Goal: Task Accomplishment & Management: Complete application form

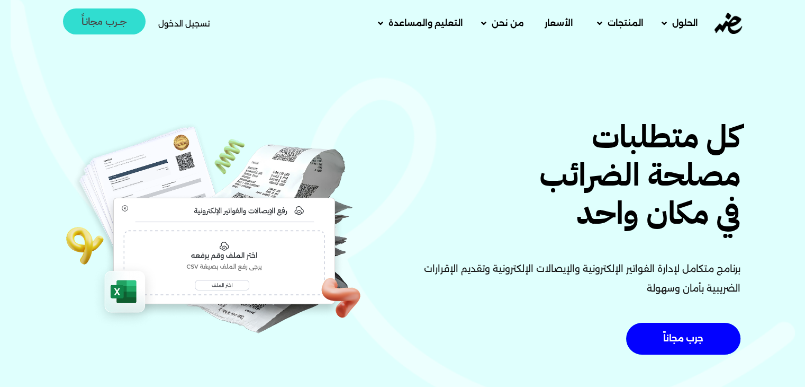
click at [119, 24] on span "جــرب مجانـاً" at bounding box center [105, 21] width 46 height 10
click at [181, 22] on span "تسجيل الدخول" at bounding box center [184, 24] width 52 height 8
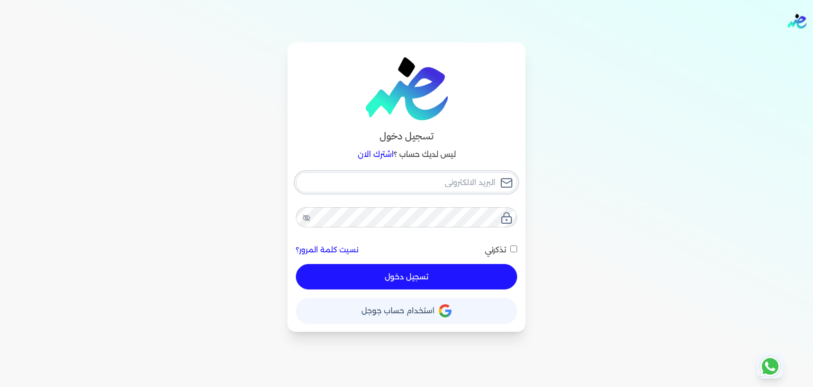
type input "[EMAIL_ADDRESS][DOMAIN_NAME]"
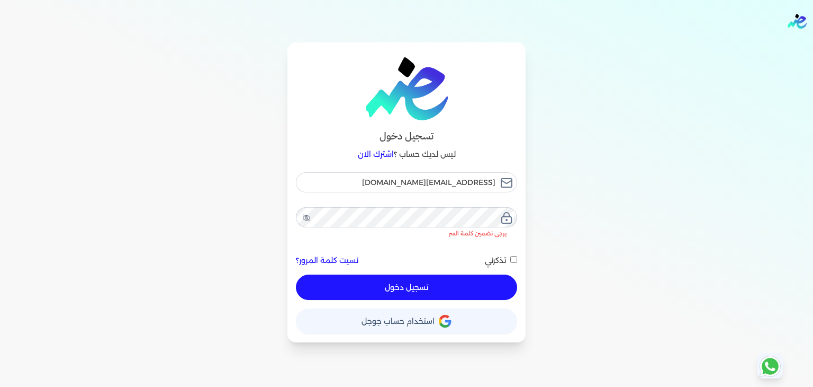
click at [408, 283] on button "تسجيل دخول" at bounding box center [406, 286] width 221 height 25
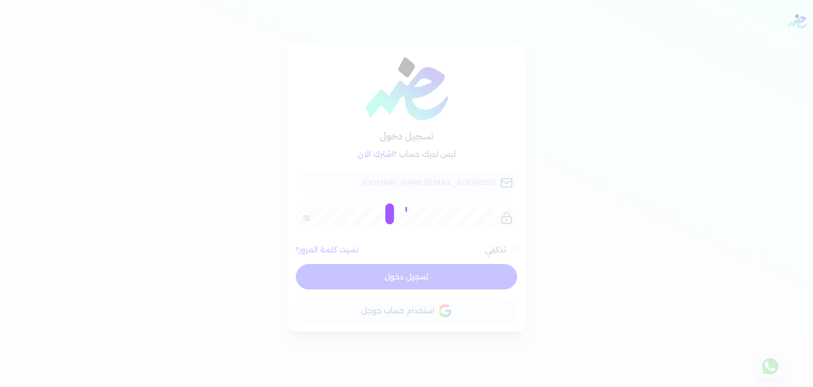
checkbox input "false"
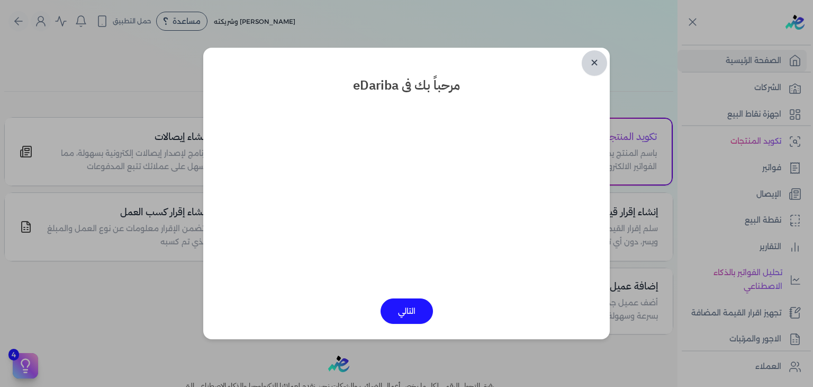
click at [600, 62] on link "✕" at bounding box center [594, 62] width 25 height 25
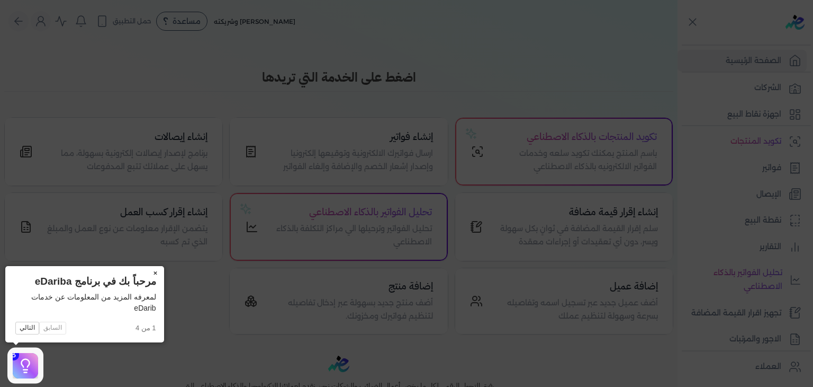
click at [155, 275] on button "×" at bounding box center [155, 273] width 17 height 15
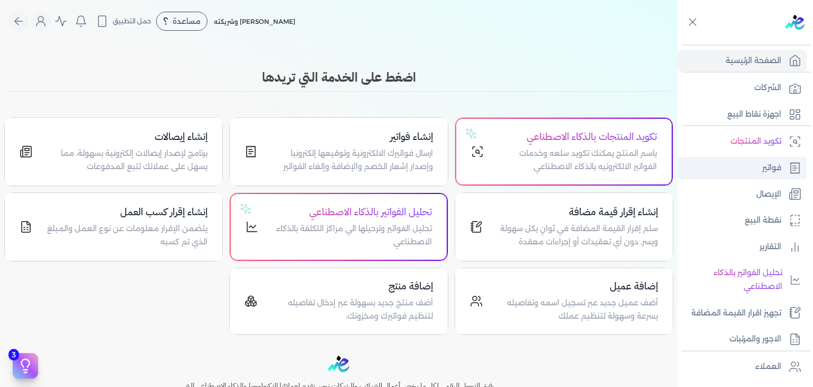
click at [773, 174] on link "فواتير" at bounding box center [742, 168] width 129 height 22
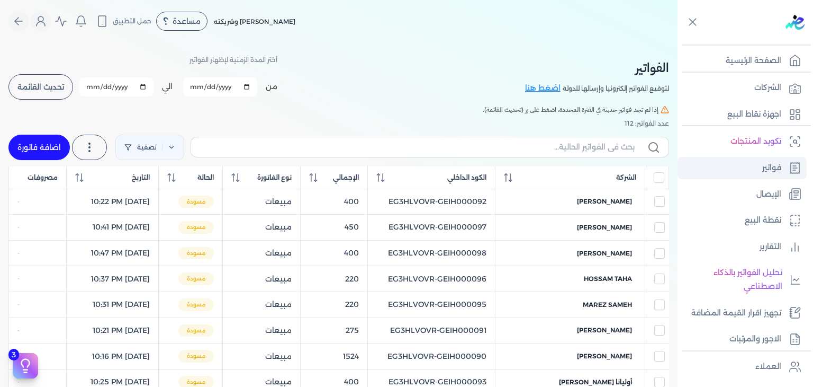
click at [751, 171] on link "فواتير" at bounding box center [742, 168] width 129 height 22
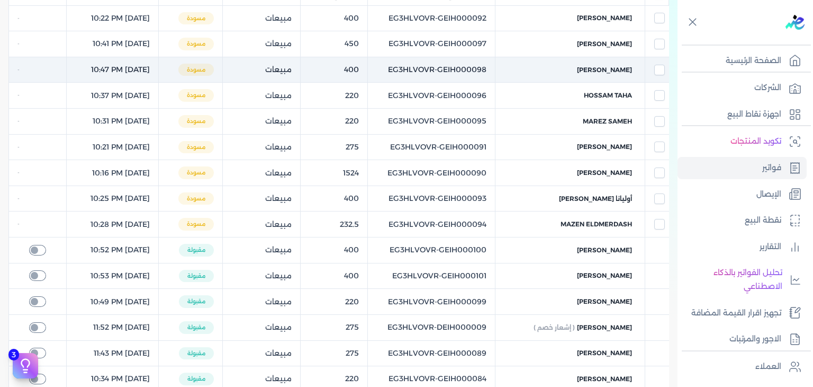
scroll to position [212, 0]
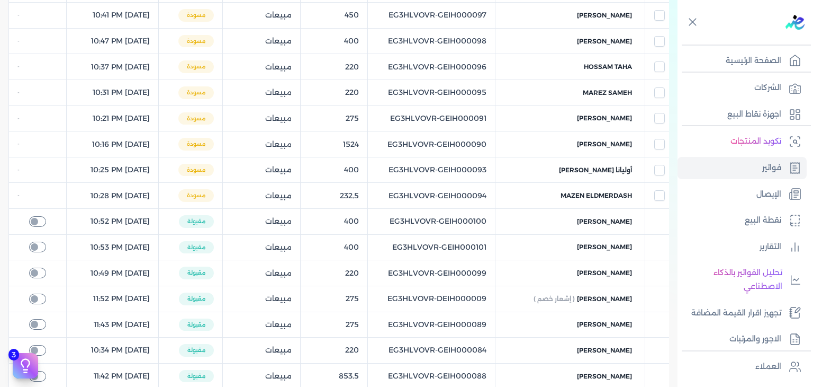
click at [500, 250] on table "الشركة الكود الداخلي الإجمالي نوع الفاتورة الحالة التاريخ مصروفات Ahmed Ali EG3…" at bounding box center [338, 222] width 661 height 537
copy tr "EG3HLVOVR-GEIH000101"
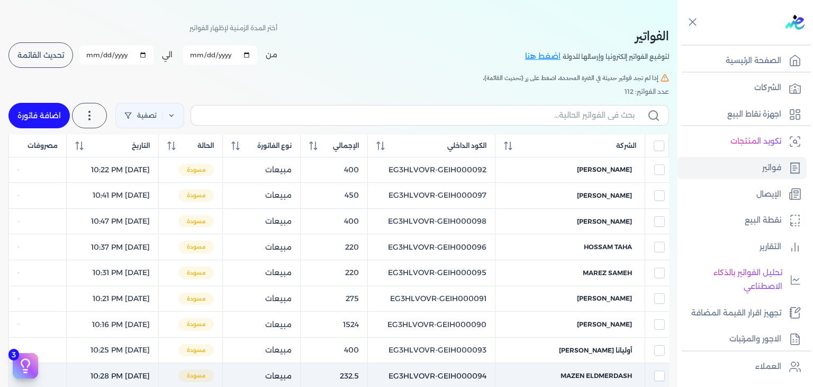
scroll to position [0, 0]
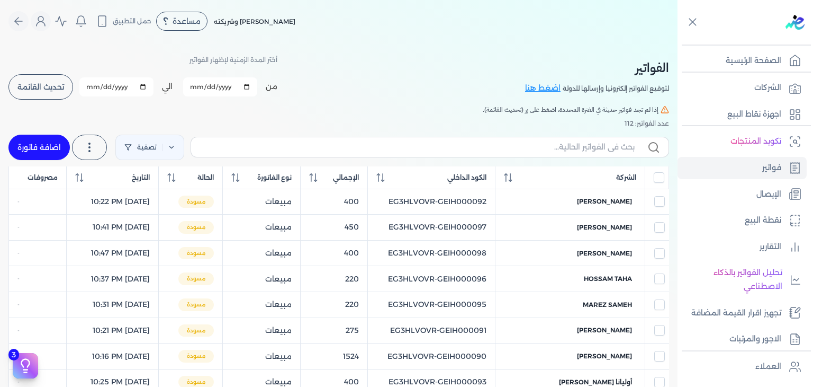
click at [30, 148] on link "اضافة فاتورة" at bounding box center [38, 147] width 61 height 25
select select "EGP"
select select "B"
select select "EGS"
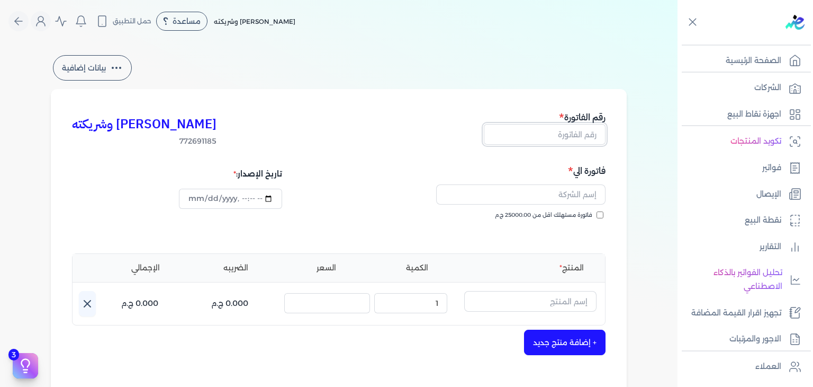
click at [582, 135] on input "text" at bounding box center [545, 134] width 122 height 20
paste input "EG3HLVOVR-GEIH000102"
type input "EG3HLVOVR-GEIH000102"
click at [602, 215] on input "فاتورة مستهلك اقل من 25000.00 ج.م" at bounding box center [600, 214] width 7 height 7
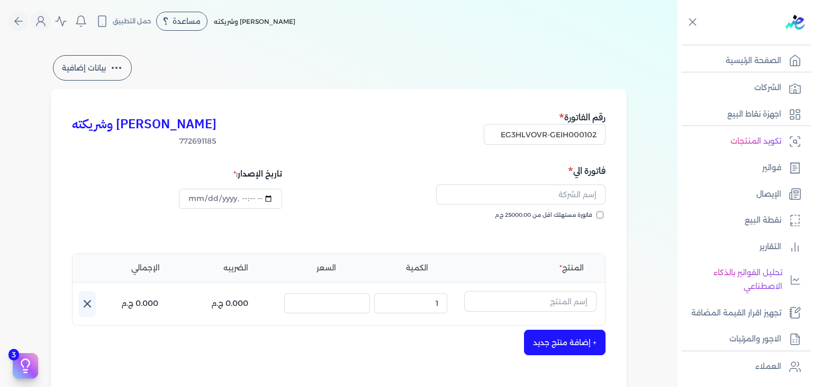
checkbox input "true"
click at [192, 202] on input "datetime-local" at bounding box center [230, 199] width 103 height 20
type input "2025-08-23T21:52:50"
drag, startPoint x: 574, startPoint y: 298, endPoint x: 569, endPoint y: 303, distance: 7.1
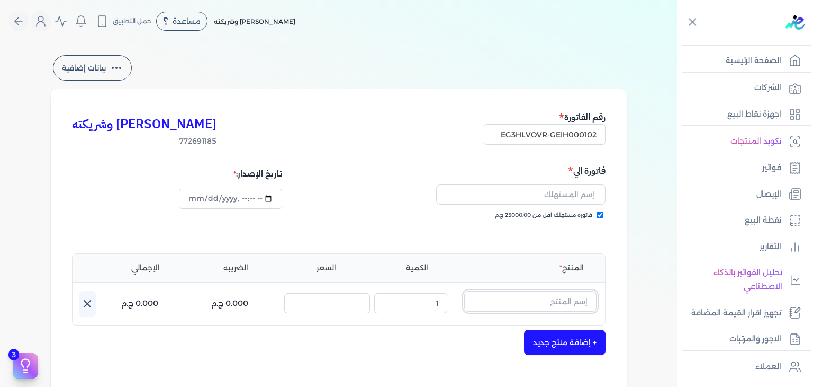
click at [573, 299] on input "text" at bounding box center [530, 301] width 132 height 20
paste input "يارا رذاذ عطري منعش نسائي - 250 مللي"
type input "يارا رذاذ عطري منعش نسائي - 250 مللي"
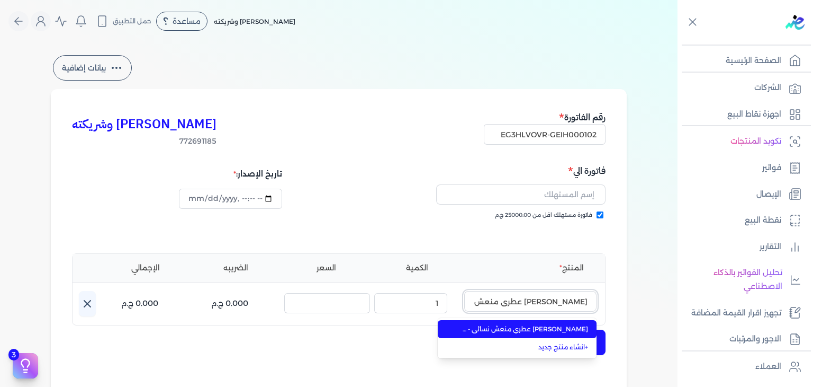
scroll to position [0, -19]
click at [541, 329] on span "يارا رذاذ عطري منعش نسائي - 250 مللي" at bounding box center [523, 329] width 129 height 10
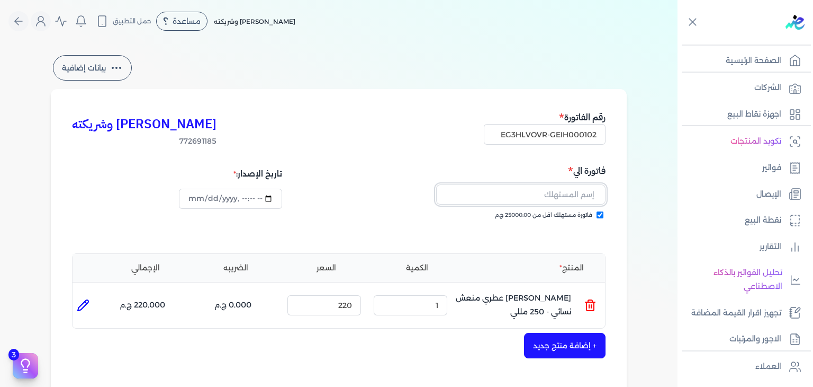
drag, startPoint x: 556, startPoint y: 198, endPoint x: 546, endPoint y: 202, distance: 10.2
click at [556, 198] on input "text" at bounding box center [520, 194] width 169 height 20
paste input "Yasmine conde"
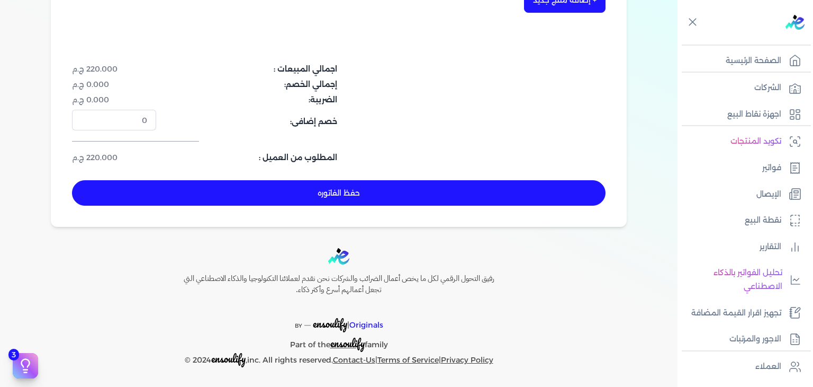
type input "Yasmine conde"
click at [409, 199] on button "حفظ الفاتوره" at bounding box center [339, 192] width 534 height 25
type input "2025-08-24"
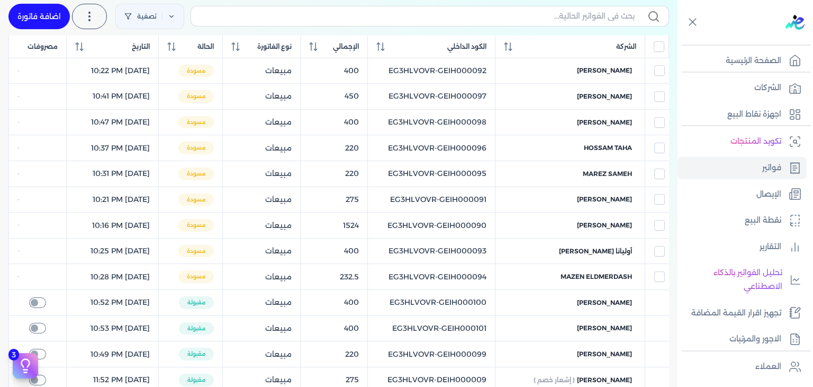
scroll to position [17, 0]
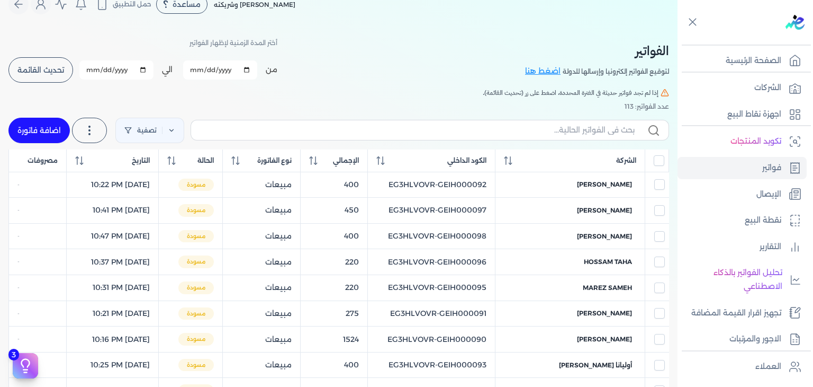
drag, startPoint x: 60, startPoint y: 69, endPoint x: 132, endPoint y: 90, distance: 74.4
click at [61, 71] on span "تحديث القائمة" at bounding box center [40, 69] width 47 height 7
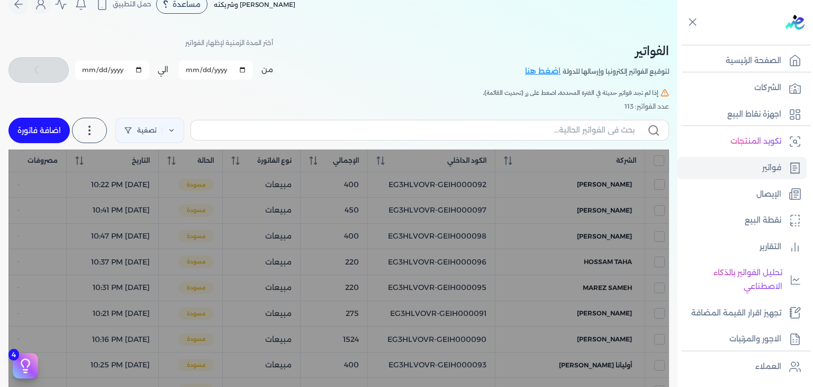
checkbox input "false"
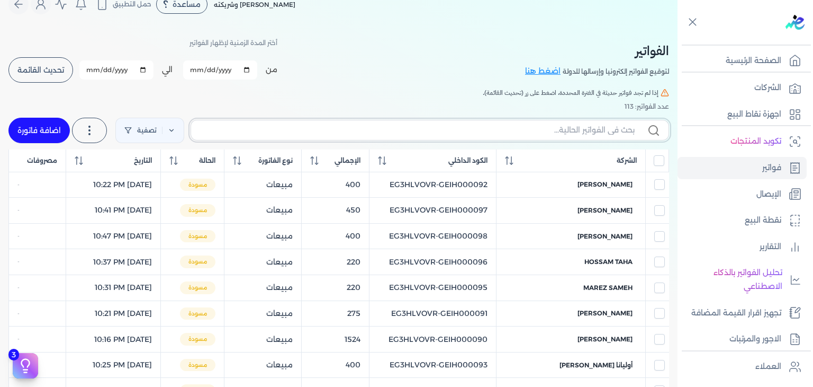
click at [579, 131] on input "text" at bounding box center [417, 129] width 435 height 11
paste input "EG3HLVOVR-GEIH000102"
type input "EG3HLVOVR-GEIH000102"
checkbox input "false"
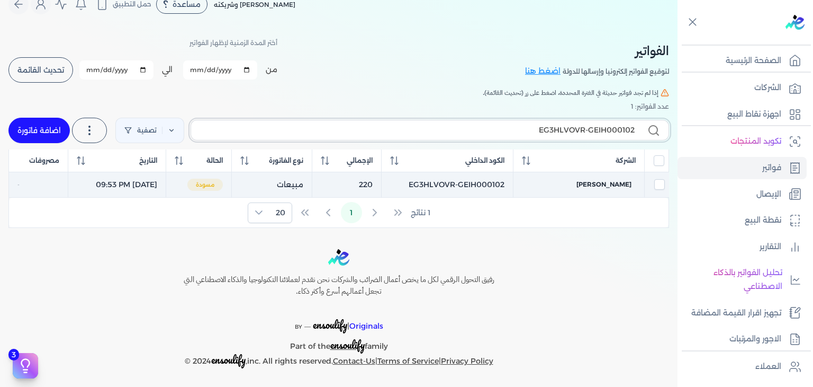
type input "EG3HLVOVR-GEIH000102"
click at [500, 180] on td "EG3HLVOVR-GEIH000102" at bounding box center [447, 185] width 131 height 26
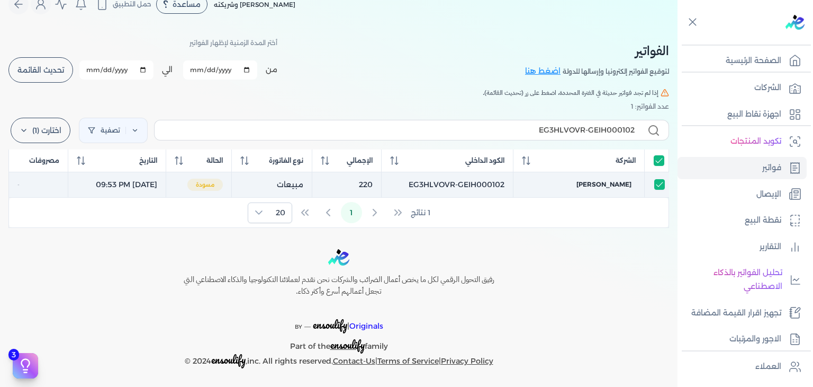
checkbox input "true"
click at [602, 180] on span "Yasmine conde" at bounding box center [604, 185] width 55 height 10
select select "EGP"
select select "B"
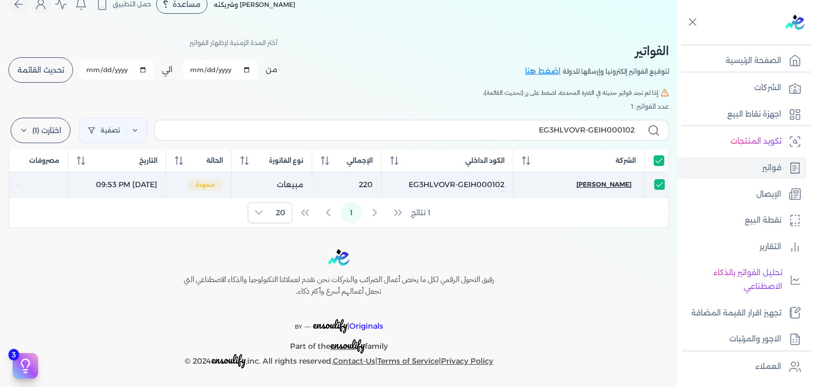
select select "EGS"
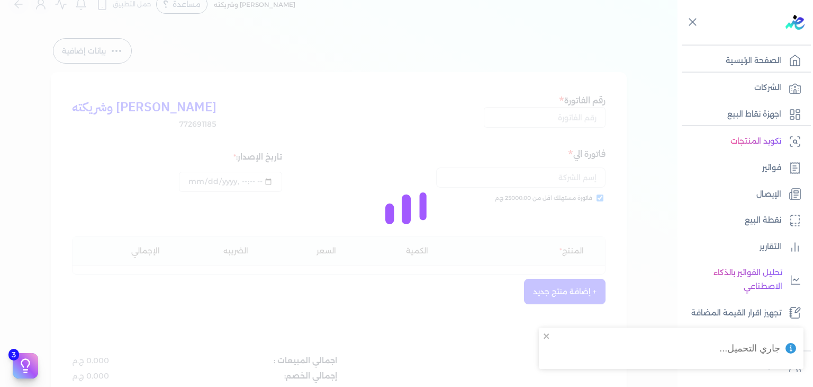
type input "EG3HLVOVR-GEIH000102"
checkbox input "true"
type input "2025-08-23T21:53:24"
type input "2025-08-24"
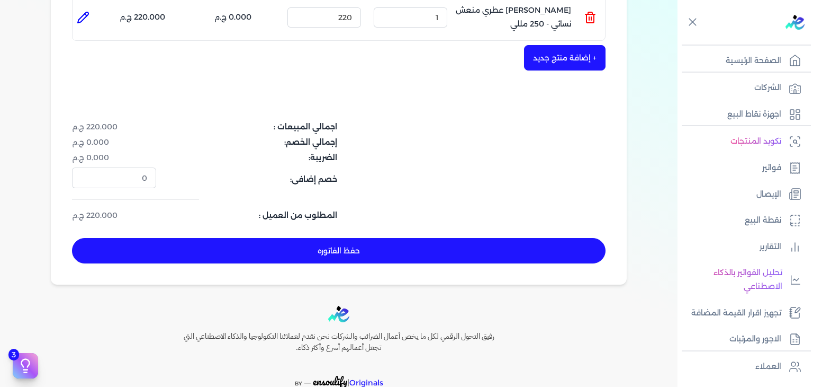
scroll to position [335, 0]
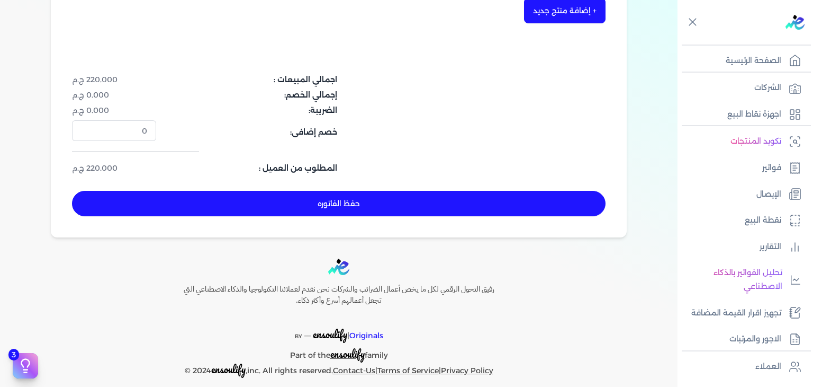
click at [298, 210] on button "حفظ الفاتوره" at bounding box center [339, 203] width 534 height 25
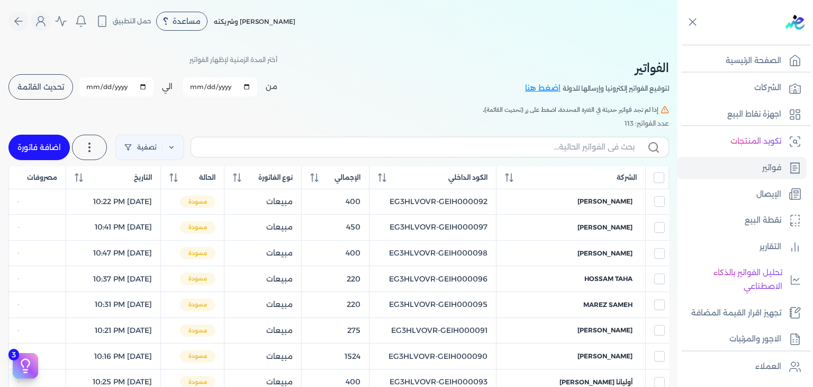
click at [52, 148] on link "اضافة فاتورة" at bounding box center [38, 147] width 61 height 25
select select "EGP"
select select "B"
select select "EGS"
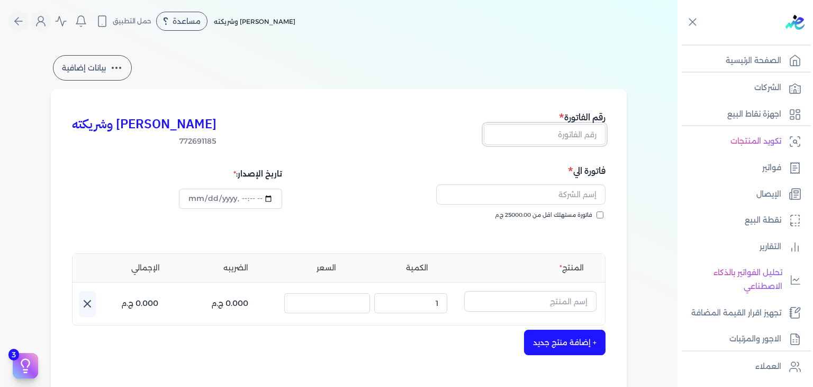
click at [575, 139] on input "text" at bounding box center [545, 134] width 122 height 20
paste input "EG3HLVOVR-GEIH000103"
type input "EG3HLVOVR-GEIH000103"
click at [602, 217] on input "فاتورة مستهلك اقل من 25000.00 ج.م" at bounding box center [600, 214] width 7 height 7
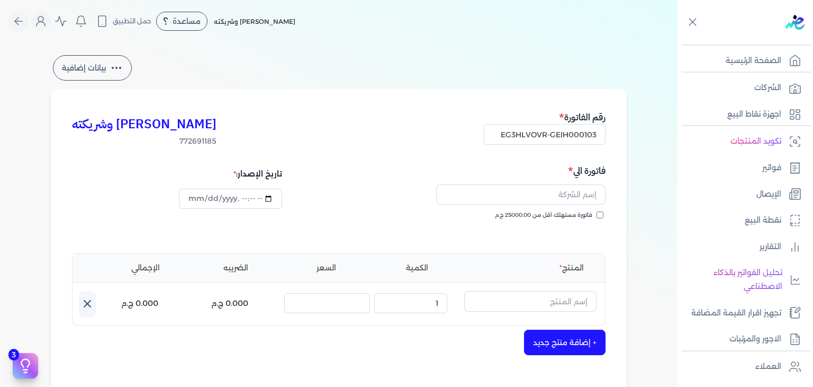
checkbox input "true"
click at [587, 198] on input "text" at bounding box center [520, 194] width 169 height 20
paste input "شيماء حسام"
type input "شيماء حسام"
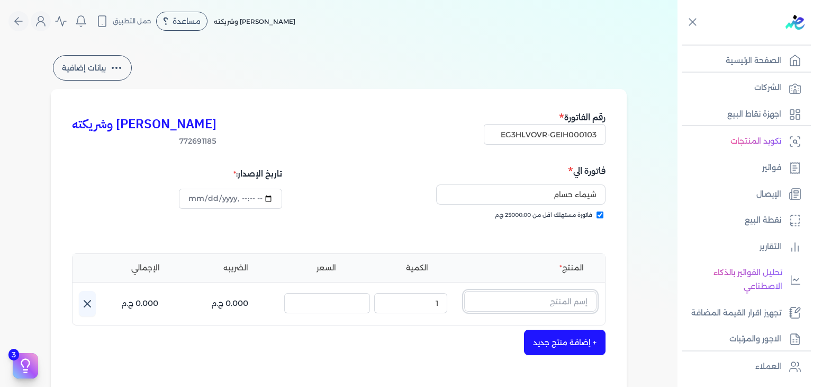
click at [552, 297] on input "text" at bounding box center [530, 301] width 132 height 20
paste input "يارا رذاذ عطري منعش نسائي - 250 مللي"
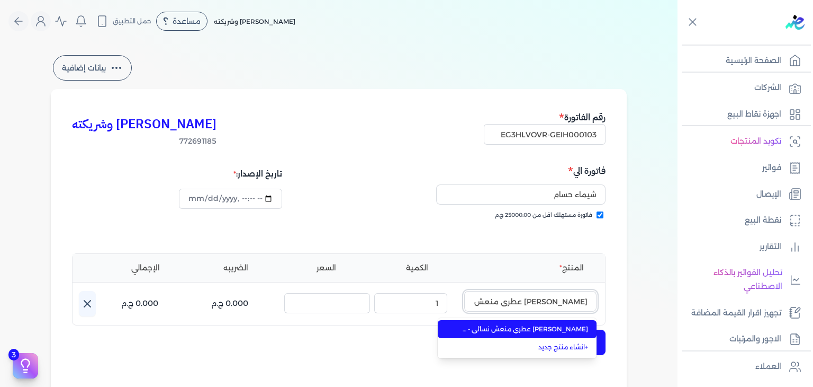
scroll to position [0, -19]
type input "يارا رذاذ عطري منعش نسائي - 250 مللي"
click at [563, 331] on span "يارا رذاذ عطري منعش نسائي - 250 مللي" at bounding box center [523, 329] width 129 height 10
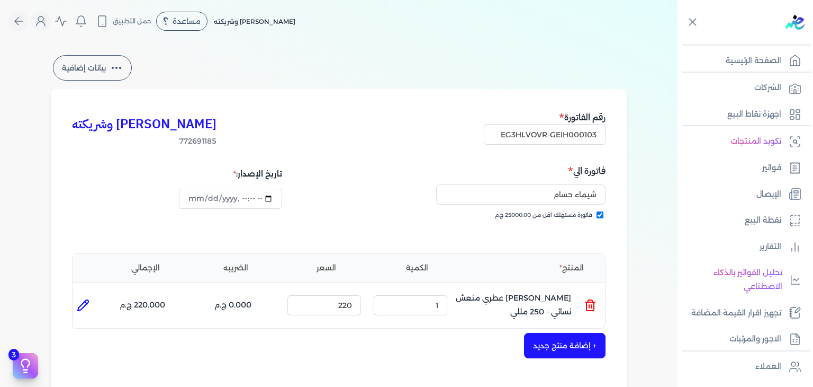
click at [566, 339] on button "+ إضافة منتج جديد" at bounding box center [565, 345] width 82 height 25
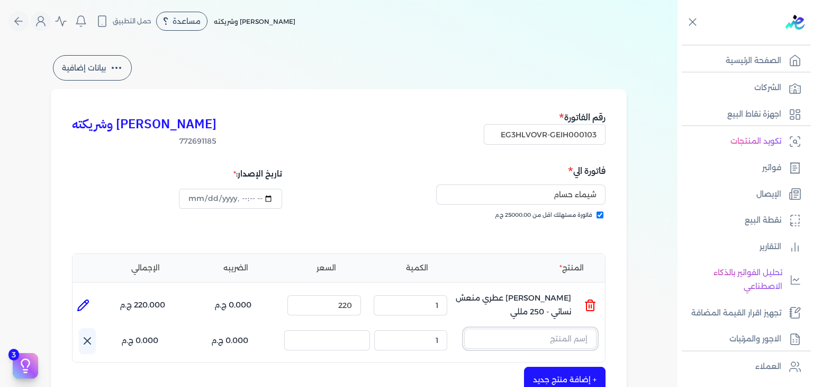
click at [531, 336] on input "text" at bounding box center [530, 338] width 132 height 20
paste input "خمرة رذاذ عطري منعش نسائي - 250 مللي"
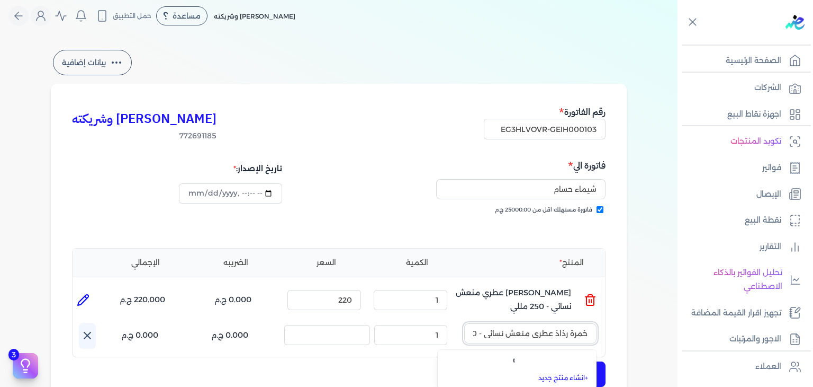
scroll to position [0, -30]
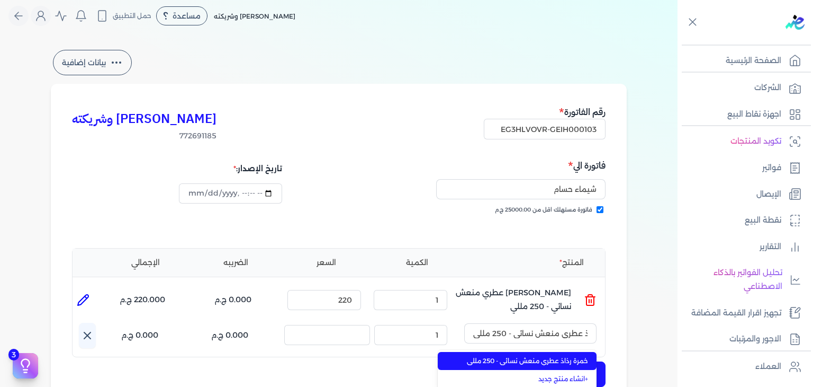
click at [627, 331] on div "كريم محمود ابراهيم الدقلة وشريكته 772691185 رقم الفاتورة EG3HLVOVR-GEIH000103 ف…" at bounding box center [339, 342] width 576 height 517
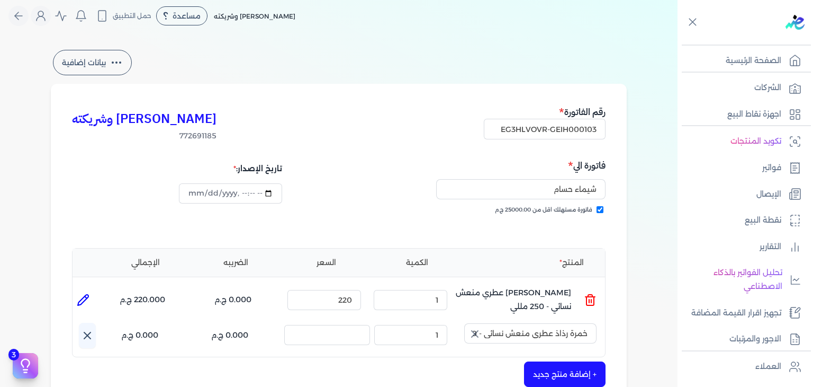
scroll to position [217, 0]
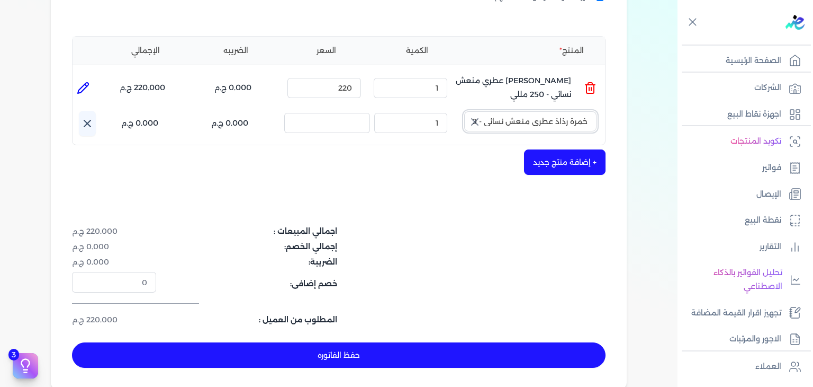
click at [536, 116] on input "خمرة رذاذ عطري منعش نسائي - 250 مللي" at bounding box center [530, 121] width 132 height 20
type input "خمرة رذاذ عطري منعش نسائي - 250 مللي"
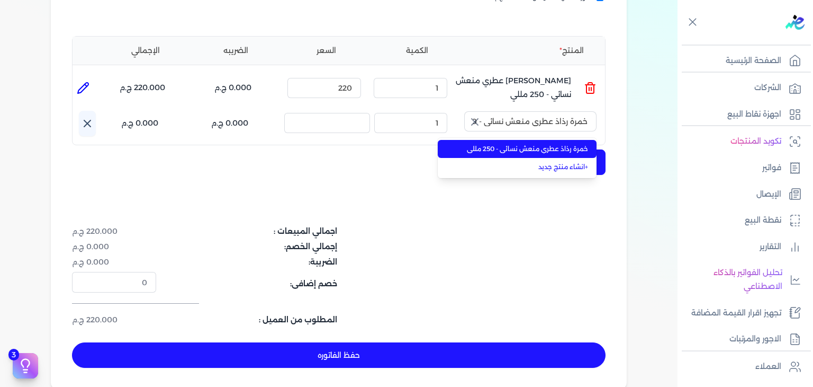
click at [505, 151] on span "خمرة رذاذ عطري منعش نسائي - 250 مللي" at bounding box center [523, 149] width 129 height 10
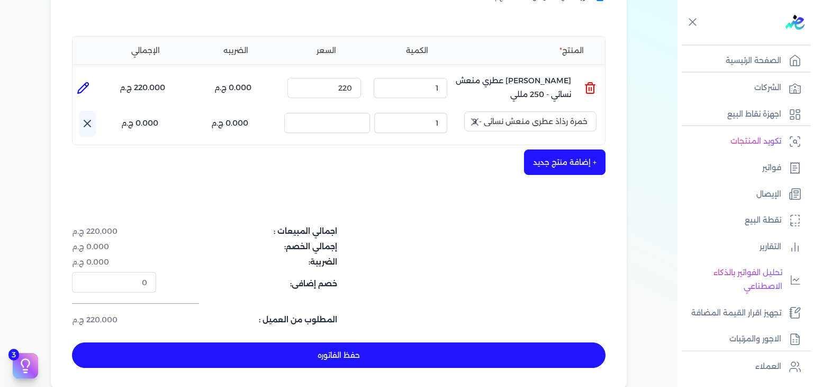
click at [392, 172] on div "+ إضافة منتج جديد" at bounding box center [339, 161] width 534 height 25
click at [480, 121] on icon "button" at bounding box center [475, 121] width 13 height 13
click at [589, 151] on button "+ إضافة منتج جديد" at bounding box center [565, 161] width 82 height 25
click at [551, 129] on input "text" at bounding box center [530, 121] width 132 height 20
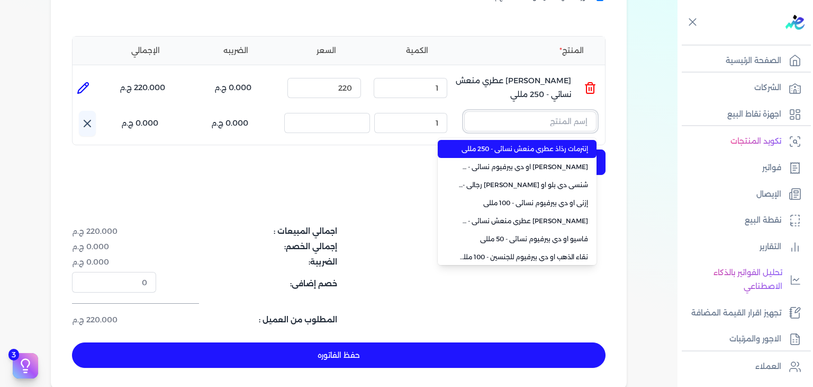
paste input "خمرة رذاذ عطري منعش نسائي - 250 مللي"
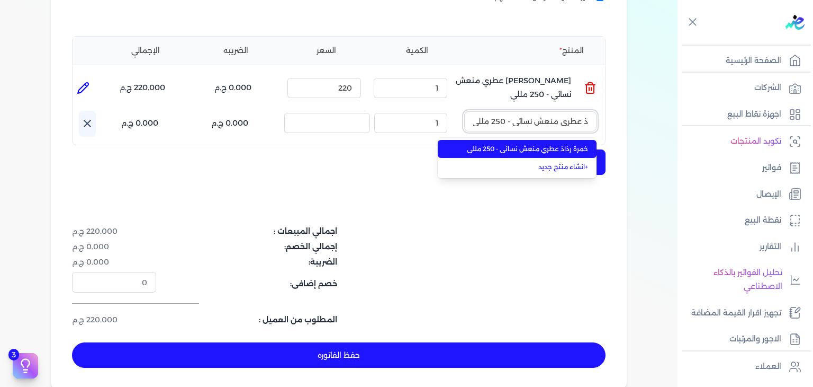
type input "خمرة رذاذ عطري منعش نسائي - 250 مللي"
click at [542, 149] on span "خمرة رذاذ عطري منعش نسائي - 250 مللي" at bounding box center [523, 149] width 129 height 10
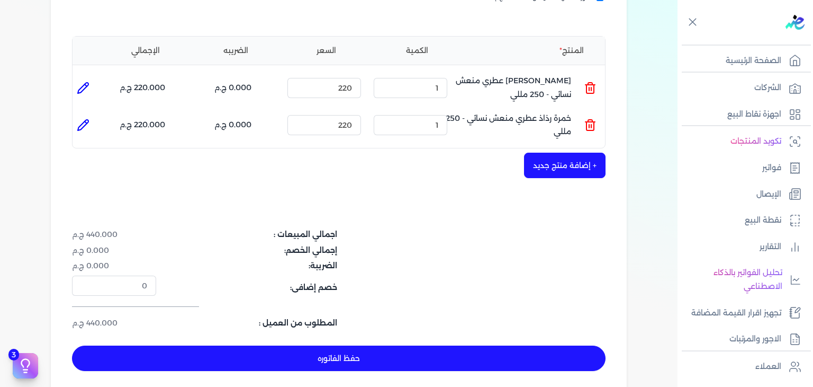
click at [380, 353] on button "حفظ الفاتوره" at bounding box center [339, 357] width 534 height 25
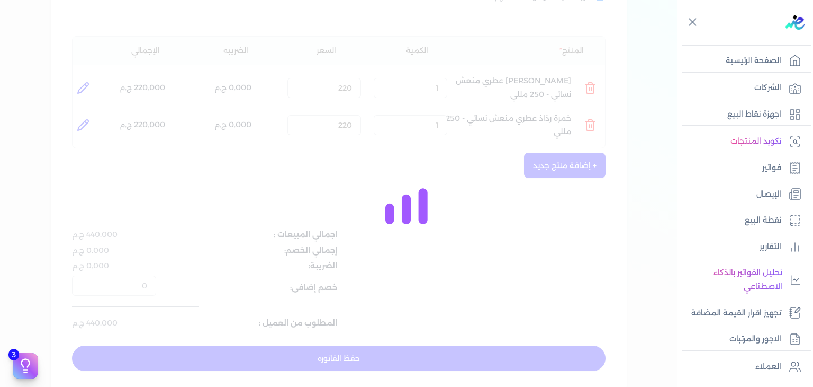
type input "2025-08-24"
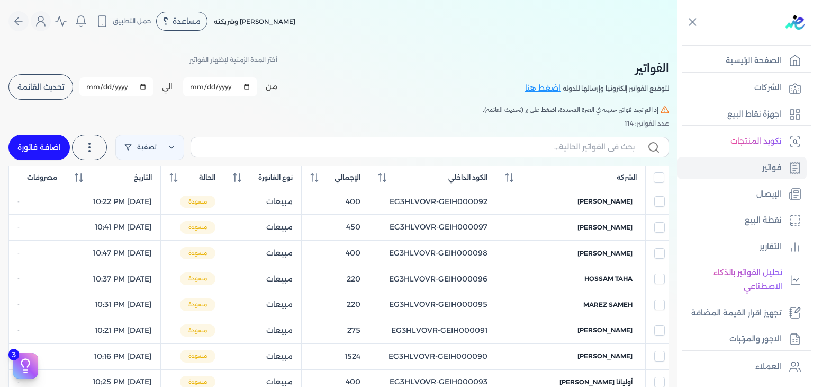
click at [59, 82] on button "تحديث القائمة" at bounding box center [40, 86] width 65 height 25
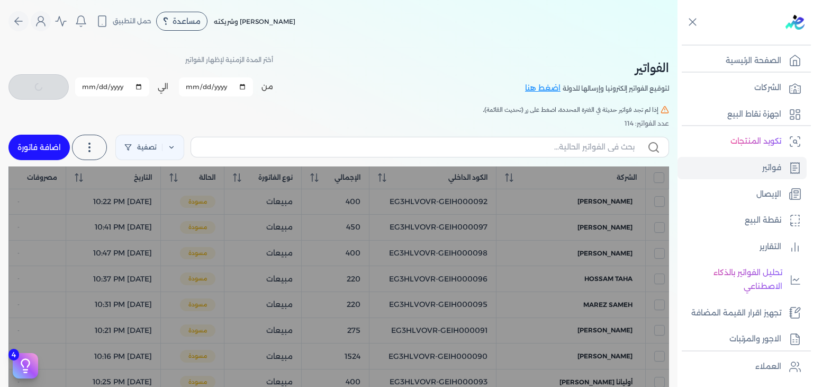
checkbox input "false"
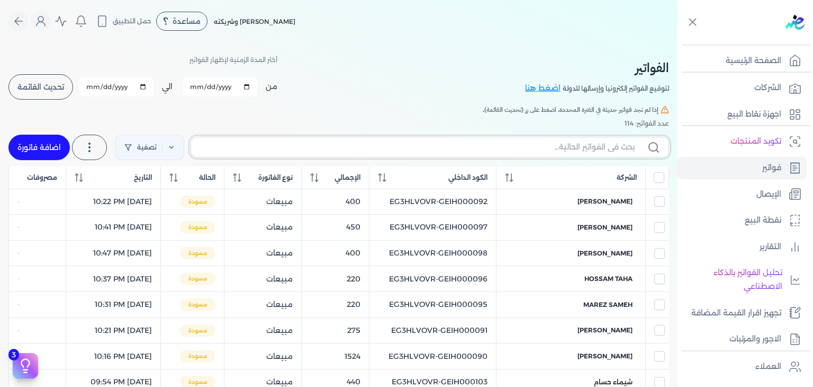
click at [588, 147] on input "text" at bounding box center [417, 146] width 435 height 11
paste input "EG3HLVOVR-GEIH000103"
type input "EG3HLVOVR-GEIH000103"
checkbox input "false"
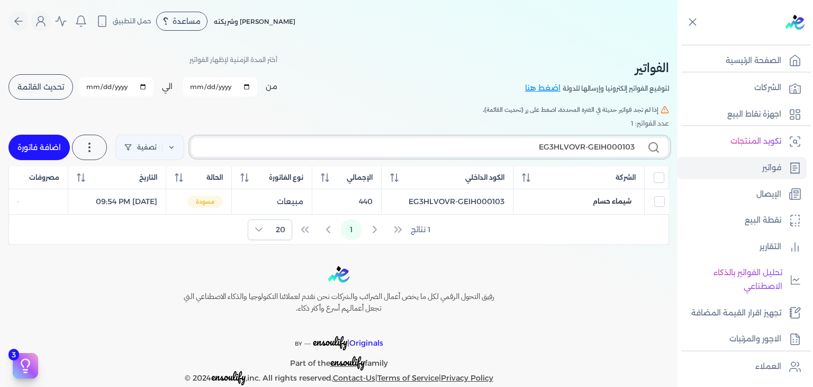
type input "EG3HLVOVR-GEIH000103"
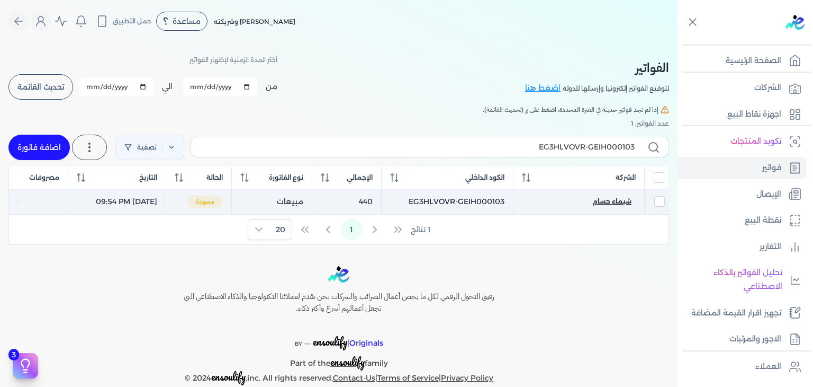
click at [623, 196] on span "شيماء حسام" at bounding box center [612, 201] width 39 height 10
select select "EGP"
select select "B"
select select "EGS"
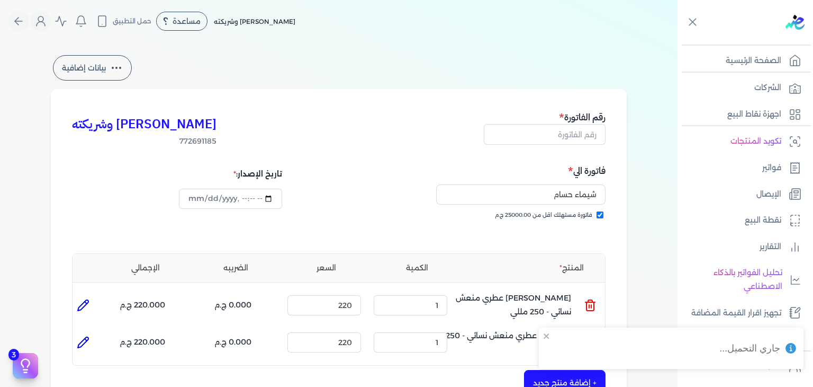
type input "EG3HLVOVR-GEIH000103"
checkbox input "true"
type input "2025-08-24T21:54:57"
type input "2025-08-24"
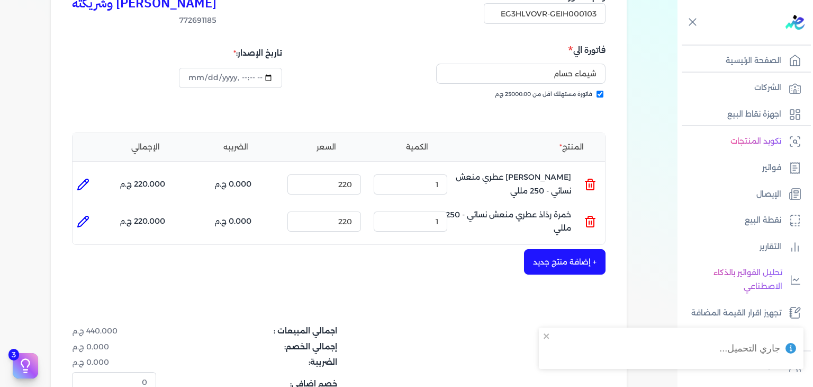
scroll to position [159, 0]
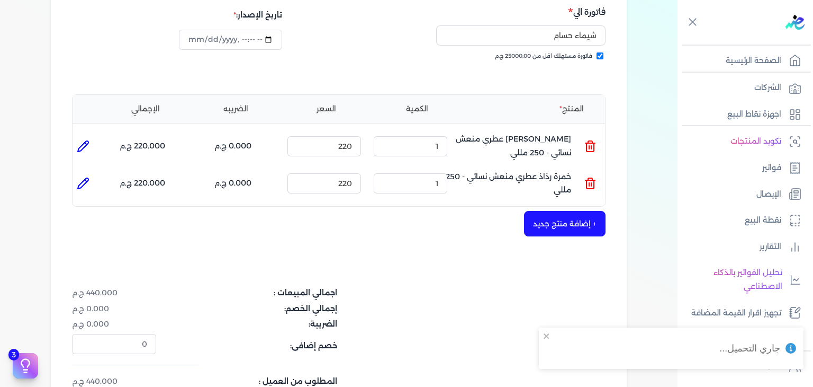
click at [396, 215] on div "+ إضافة منتج جديد" at bounding box center [339, 223] width 534 height 25
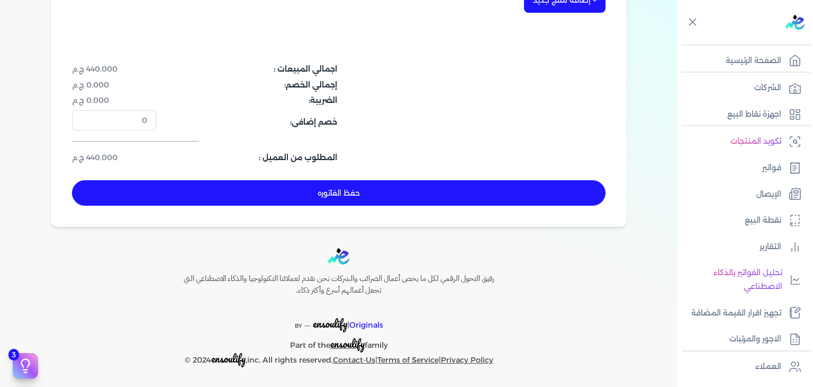
click at [405, 198] on button "حفظ الفاتوره" at bounding box center [339, 192] width 534 height 25
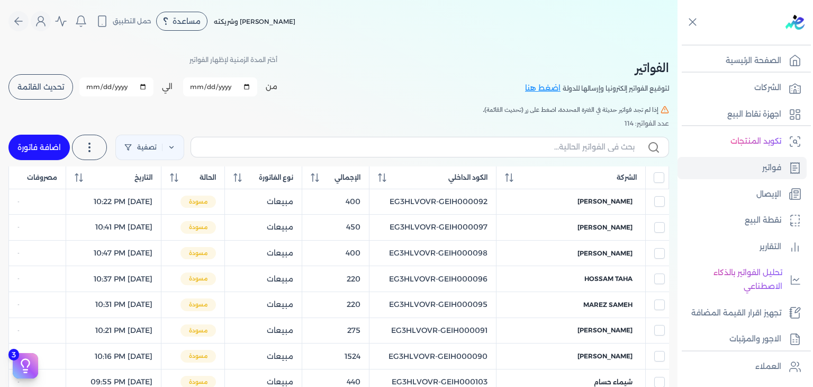
click at [30, 144] on link "اضافة فاتورة" at bounding box center [38, 147] width 61 height 25
select select "EGP"
select select "B"
select select "EGS"
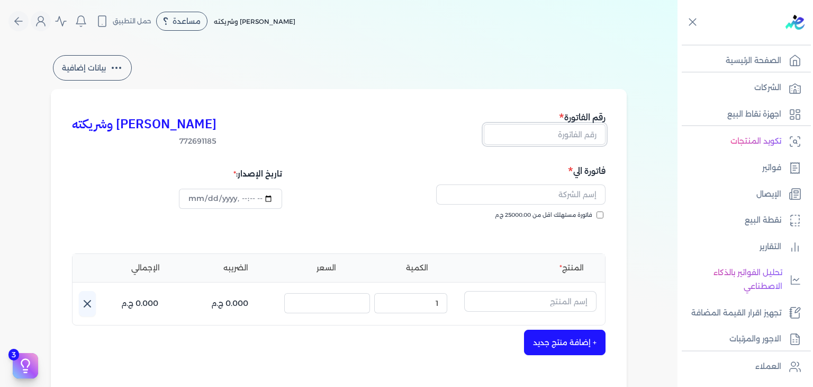
click at [552, 137] on input "text" at bounding box center [545, 134] width 122 height 20
paste input "EG3HLVOVR-GEIH000104"
type input "EG3HLVOVR-GEIH000104"
click at [599, 217] on input "فاتورة مستهلك اقل من 25000.00 ج.م" at bounding box center [600, 214] width 7 height 7
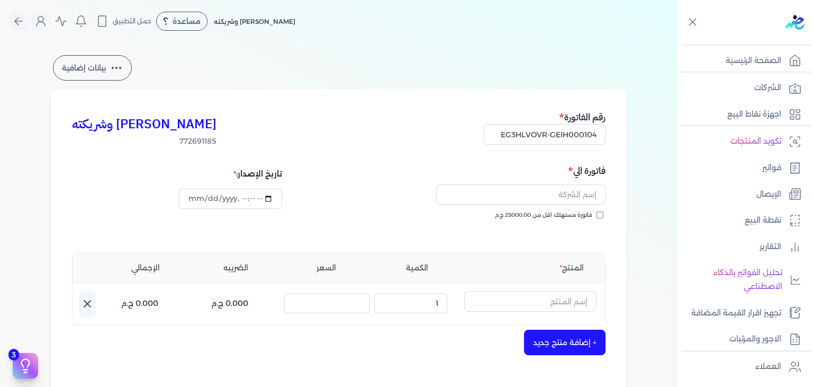
checkbox input "true"
click at [554, 196] on input "text" at bounding box center [520, 194] width 169 height 20
paste input "رامي عبد الجواد"
type input "رامي عبد الجواد"
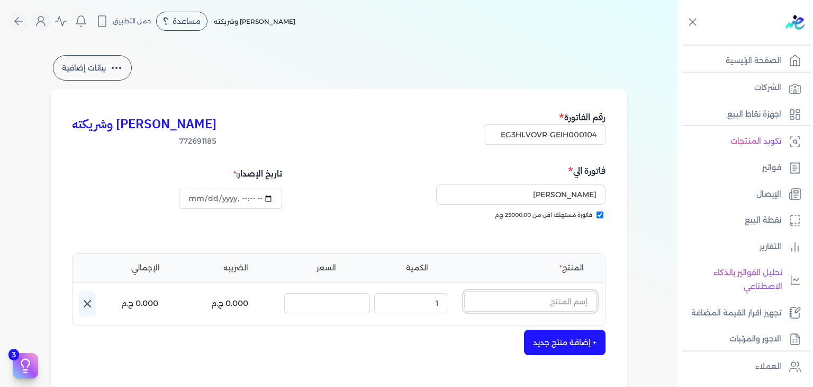
click at [508, 297] on input "text" at bounding box center [530, 301] width 132 height 20
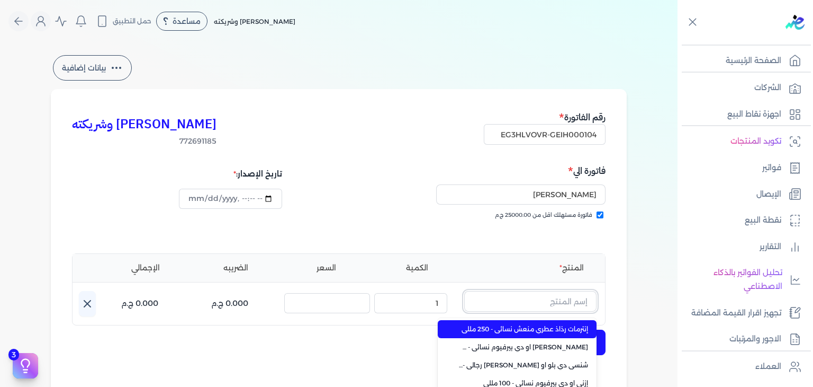
paste input "طقم هدايا ان بلوجد مكون من ( او دي تواليت 80مللي - سبراي بيرفيوم 200مللي) رجالي"
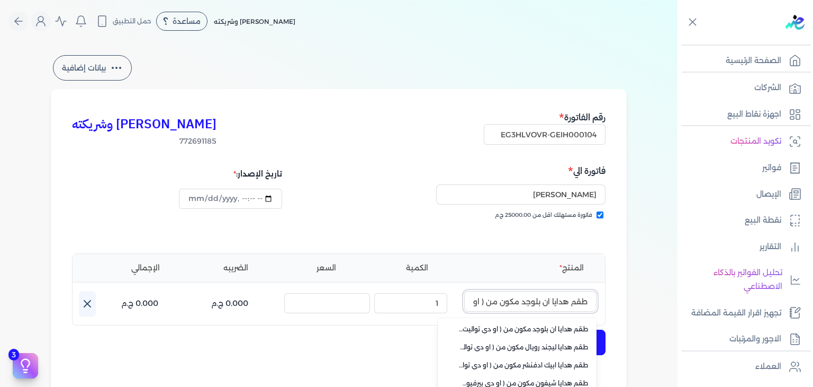
drag, startPoint x: 563, startPoint y: 301, endPoint x: 677, endPoint y: 300, distance: 113.9
click at [677, 300] on div "بيانات إضافية كريم محمود ابراهيم الدقلة وشريكته 772691185 رقم الفاتورة EG3HLVOV…" at bounding box center [339, 310] width 678 height 515
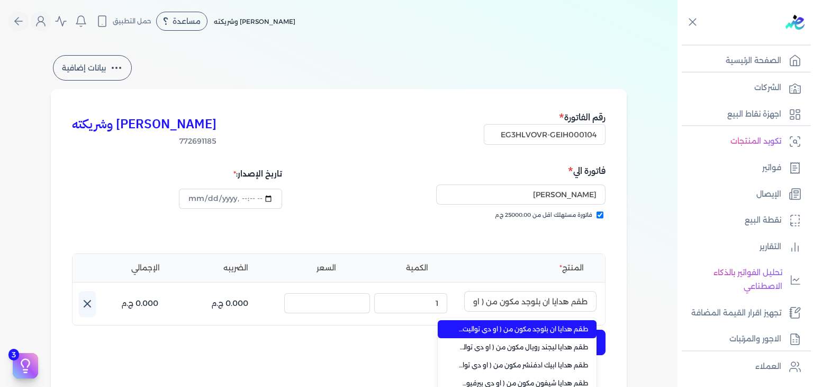
click at [573, 330] on span "طقم هدايا ان بلوجد مكون من ( او دي تواليت 80مللي - سبراي بيرفيوم 200مللي) رجالي" at bounding box center [523, 329] width 129 height 10
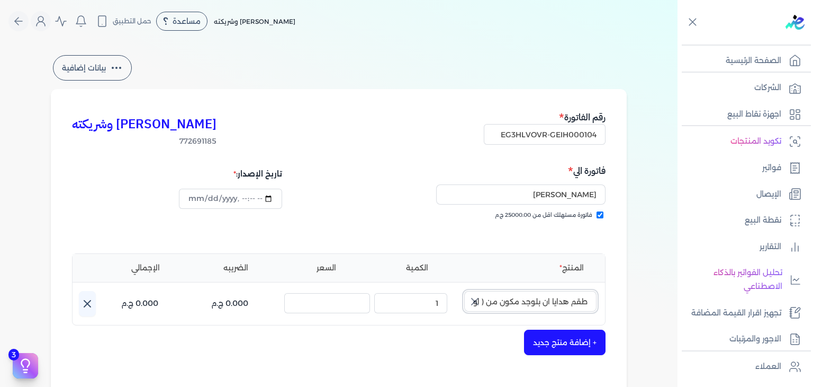
click at [537, 292] on input "طقم هدايا ان بلوجد مكون من ( او دي تواليت 80مللي - سبراي بيرفيوم 200مللي) رجالي" at bounding box center [530, 301] width 132 height 20
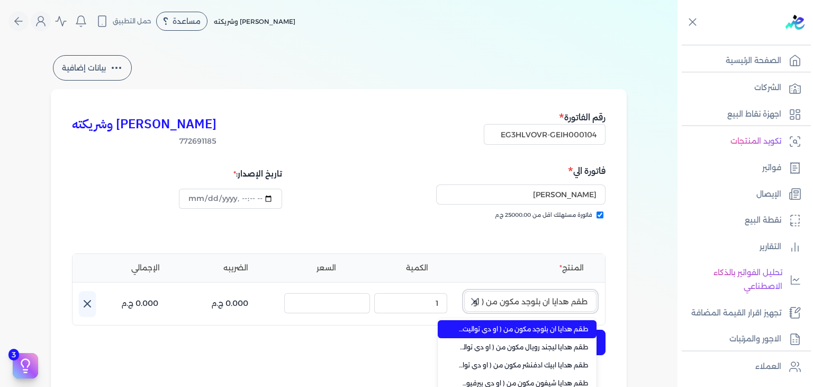
paste input "text"
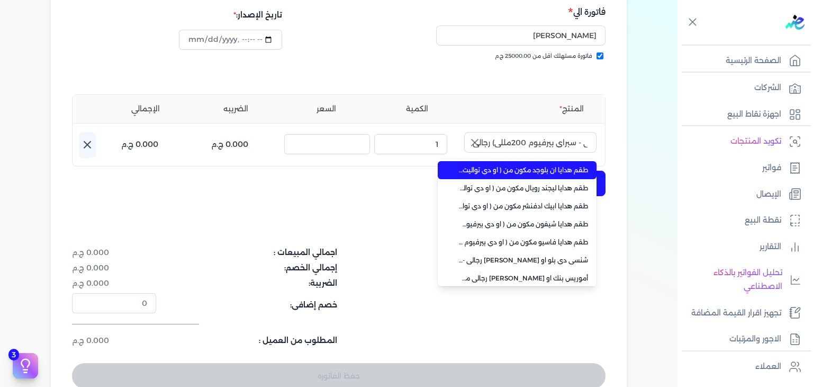
click at [524, 168] on span "طقم هدايا ان بلوجد مكون من ( او دي تواليت 80مللي - سبراي بيرفيوم 200مللي) رجالي" at bounding box center [523, 170] width 129 height 10
type input "طقم هدايا ان بلوجد مكون من ( او دي تواليت 80مللي - سبراي بيرفيوم 200مللي) رجالي"
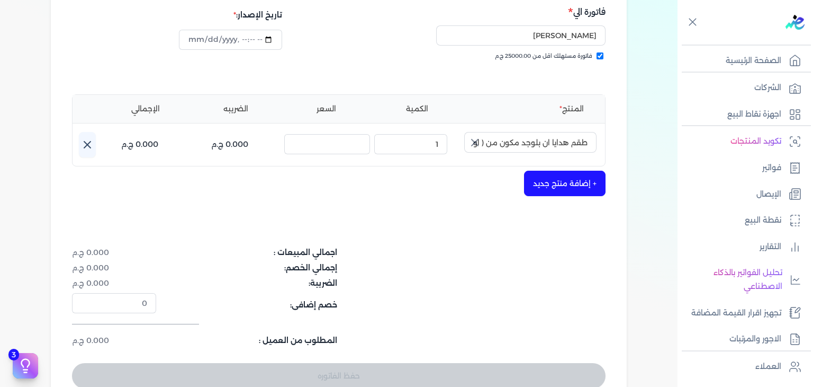
click at [473, 172] on div "+ إضافة منتج جديد" at bounding box center [339, 183] width 534 height 25
click at [481, 136] on icon "button" at bounding box center [475, 142] width 13 height 13
click at [581, 149] on input "text" at bounding box center [530, 142] width 132 height 20
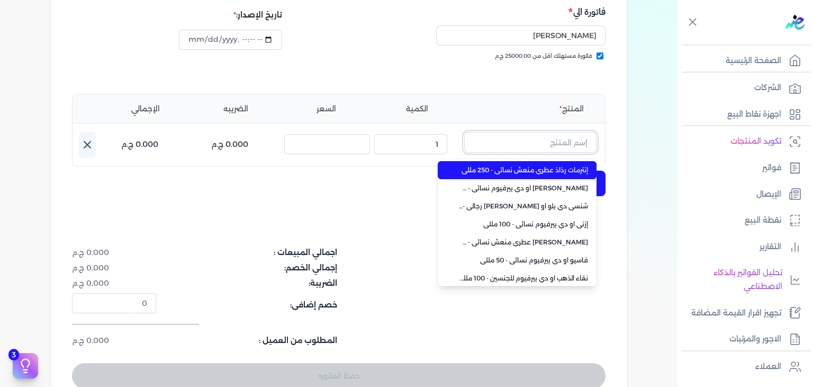
paste input "طقم هدايا ان بلوجد"
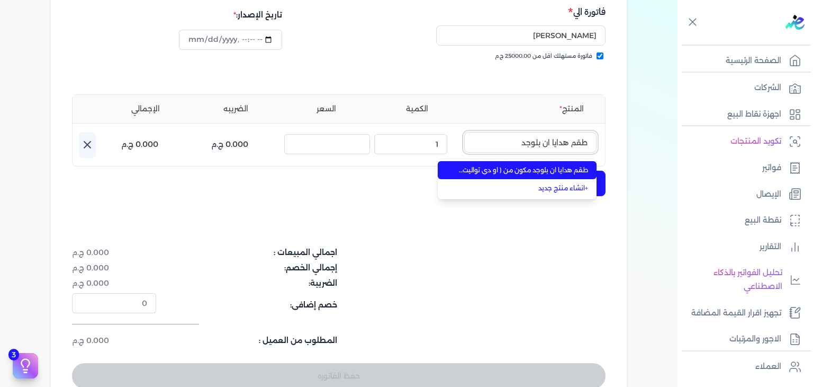
type input "طقم هدايا ان بلوجد"
click at [564, 166] on span "طقم هدايا ان بلوجد مكون من ( او دي تواليت 80مللي - سبراي بيرفيوم 200مللي) رجالي" at bounding box center [523, 170] width 129 height 10
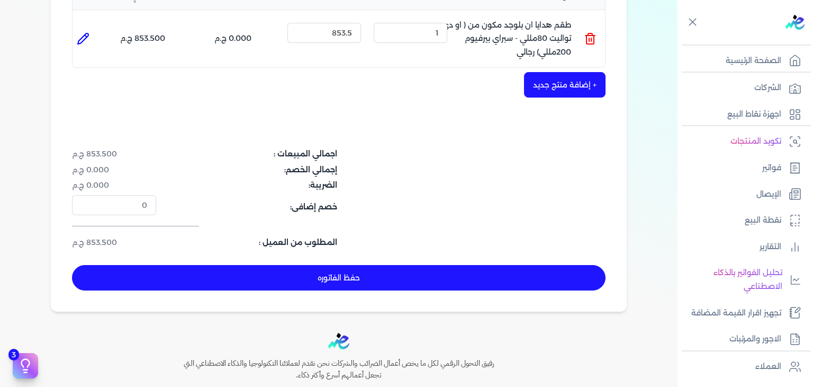
scroll to position [318, 0]
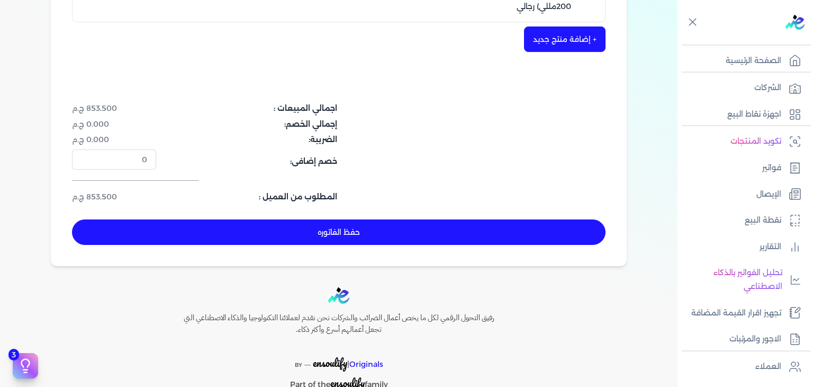
click at [411, 242] on button "حفظ الفاتوره" at bounding box center [339, 231] width 534 height 25
type input "2025-08-24"
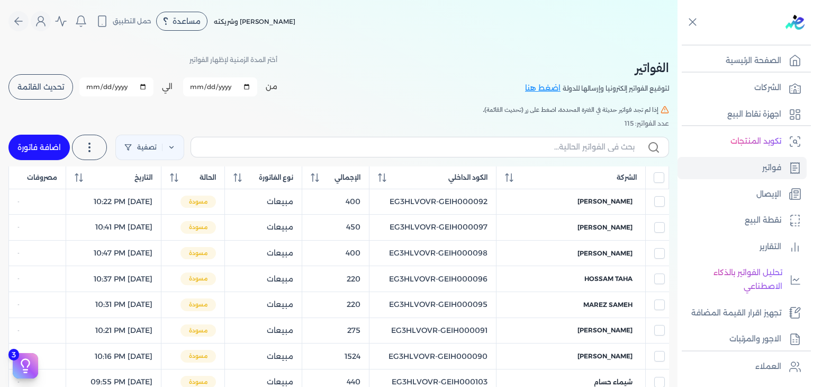
click at [50, 76] on button "تحديث القائمة" at bounding box center [40, 86] width 65 height 25
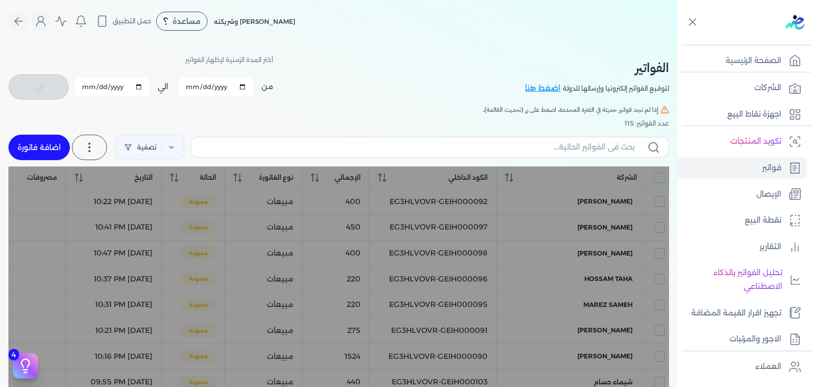
checkbox input "false"
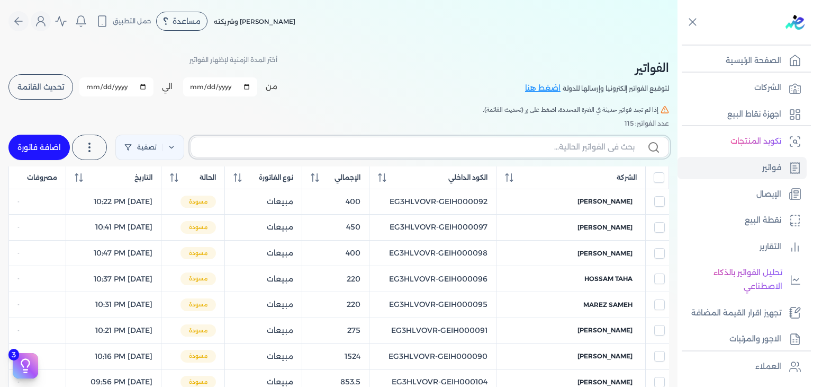
click at [363, 145] on input "text" at bounding box center [417, 146] width 435 height 11
paste input "EG3HLVOVR-GEIH000104"
type input "EG3HLVOVR-GEIH000104"
checkbox input "false"
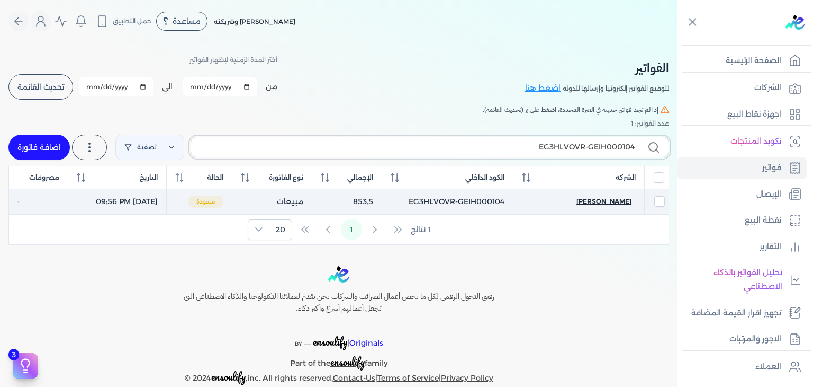
type input "EG3HLVOVR-GEIH000104"
click at [619, 202] on span "رامي عبد الجواد" at bounding box center [604, 201] width 55 height 10
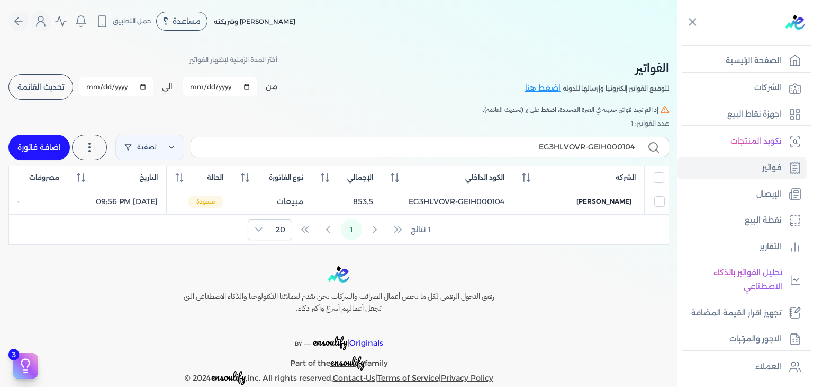
select select "EGP"
select select "B"
select select "EGS"
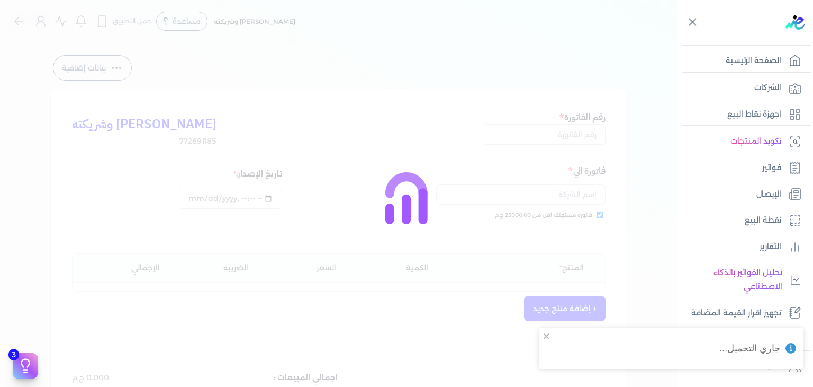
type input "EG3HLVOVR-GEIH000104"
checkbox input "true"
type input "2025-08-24T21:56:45"
type input "2025-08-24"
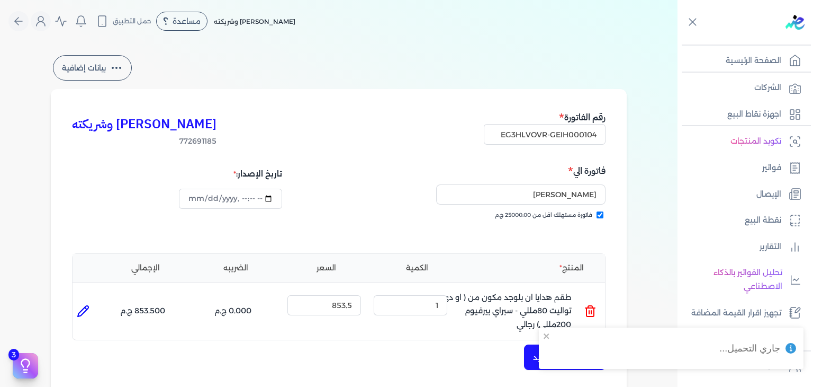
click at [441, 166] on h5 "فاتورة الي" at bounding box center [474, 171] width 264 height 14
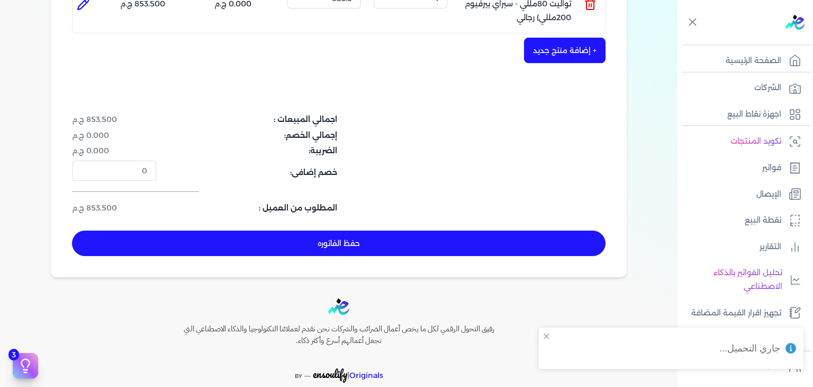
scroll to position [357, 0]
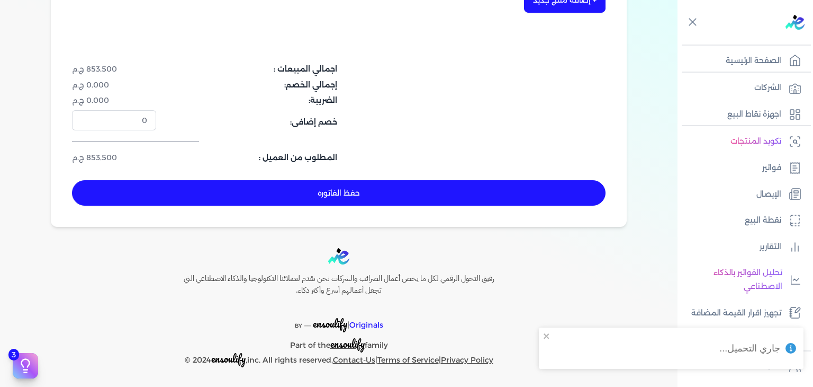
click at [363, 184] on button "حفظ الفاتوره" at bounding box center [339, 192] width 534 height 25
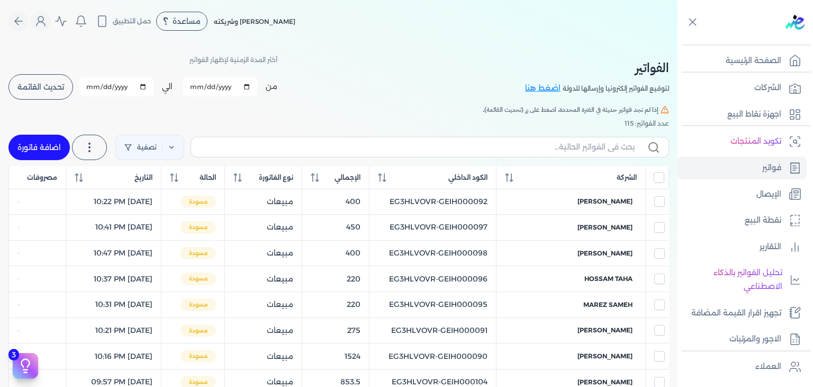
click at [40, 144] on link "اضافة فاتورة" at bounding box center [38, 147] width 61 height 25
select select "EGP"
select select "B"
select select "EGS"
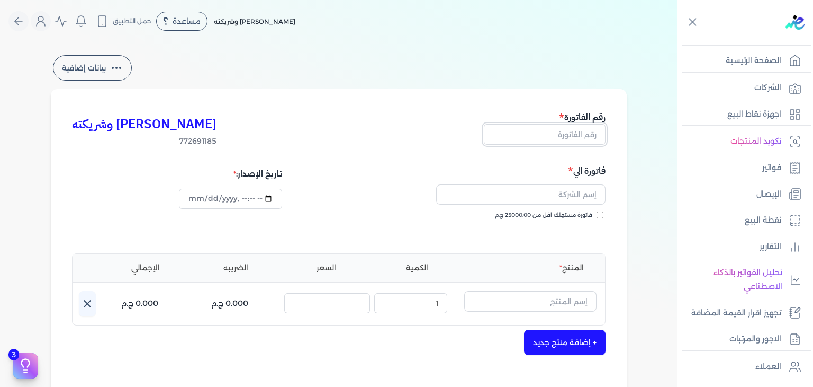
click at [540, 136] on input "text" at bounding box center [545, 134] width 122 height 20
paste input "EG3HLVOVR-GEIH000105"
type input "EG3HLVOVR-GEIH000105"
click at [602, 213] on input "فاتورة مستهلك اقل من 25000.00 ج.م" at bounding box center [600, 214] width 7 height 7
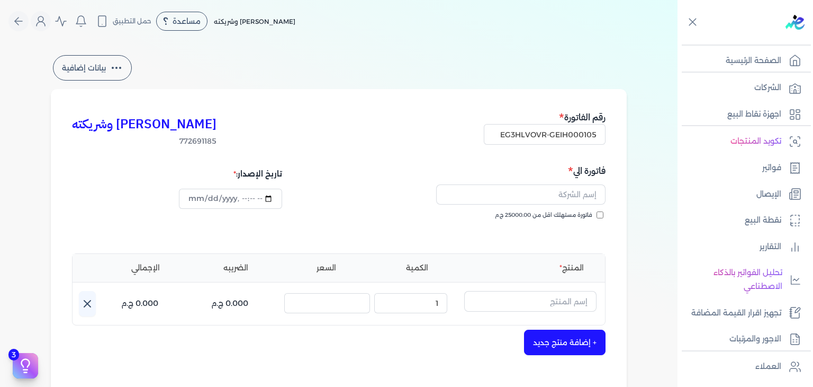
checkbox input "true"
drag, startPoint x: 536, startPoint y: 194, endPoint x: 558, endPoint y: 227, distance: 39.7
click at [536, 194] on input "text" at bounding box center [520, 194] width 169 height 20
paste input "Rahma marzouk"
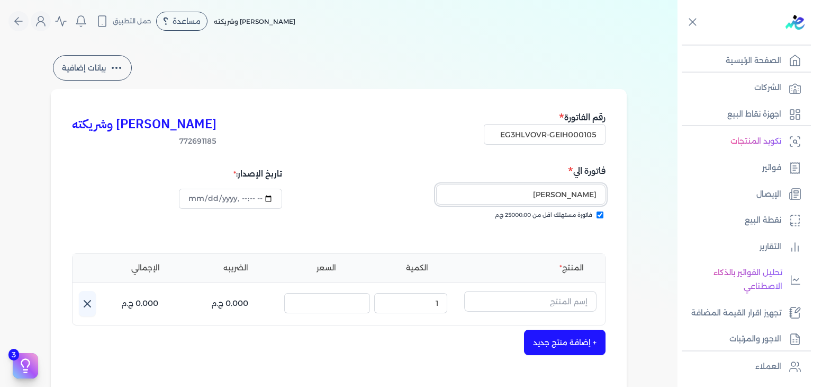
type input "Rahma marzouk"
click at [554, 312] on button "button" at bounding box center [530, 303] width 132 height 24
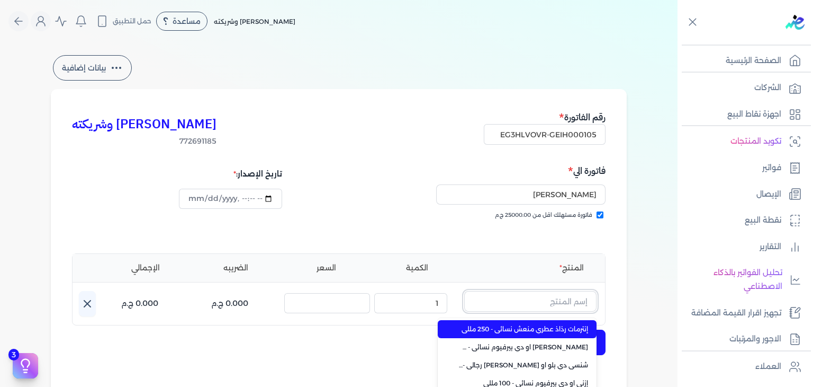
click at [559, 301] on input "text" at bounding box center [530, 301] width 132 height 20
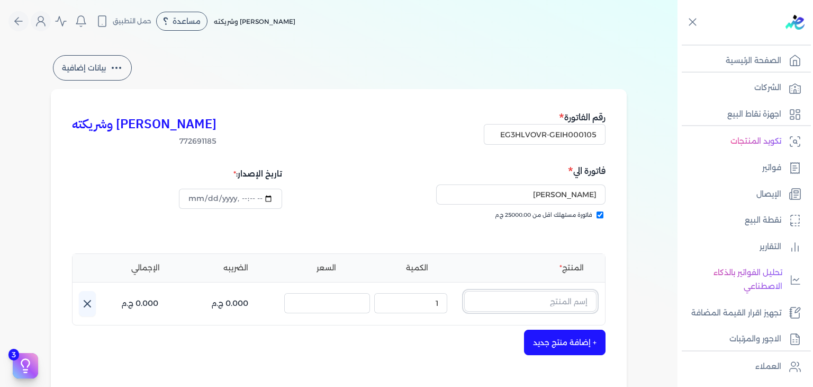
paste input "شنسي دي بلو او دي بيرفيوم رجالي - 100 مللي"
type input "شنسي دي بلو او دي بيرفيوم رجالي - 100 مللي"
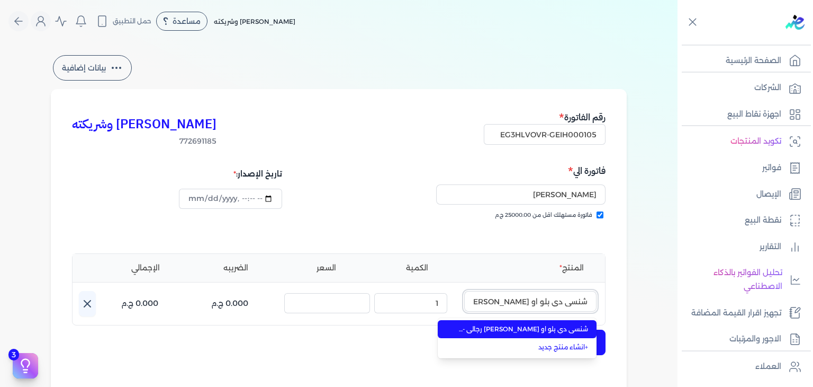
scroll to position [0, -40]
click at [559, 330] on span "شنسي دي بلو او دي بيرفيوم رجالي - 100 مللي" at bounding box center [523, 329] width 129 height 10
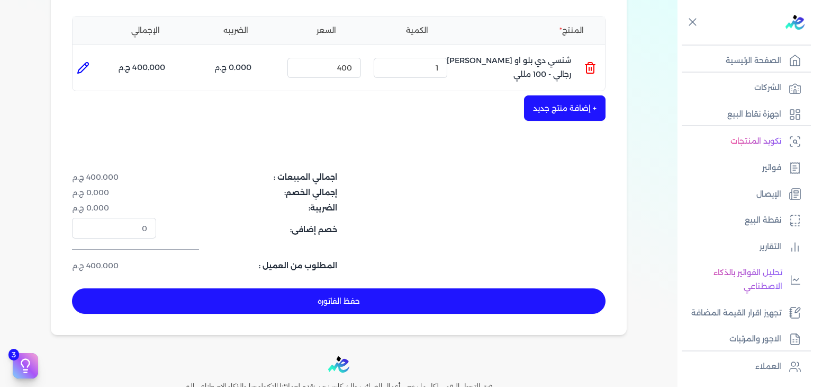
scroll to position [345, 0]
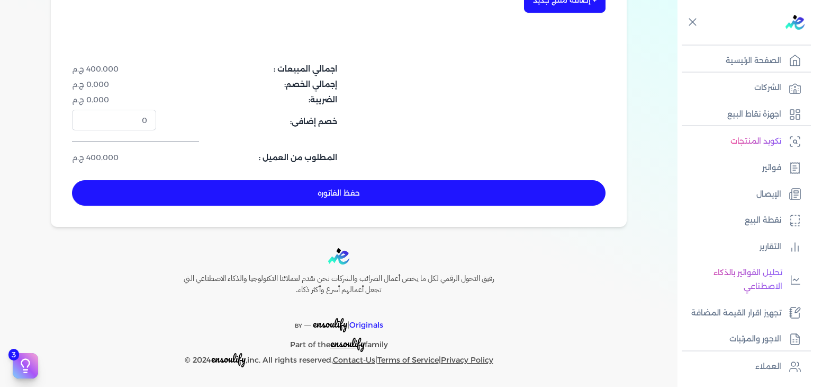
click at [393, 190] on button "حفظ الفاتوره" at bounding box center [339, 192] width 534 height 25
type input "2025-08-24"
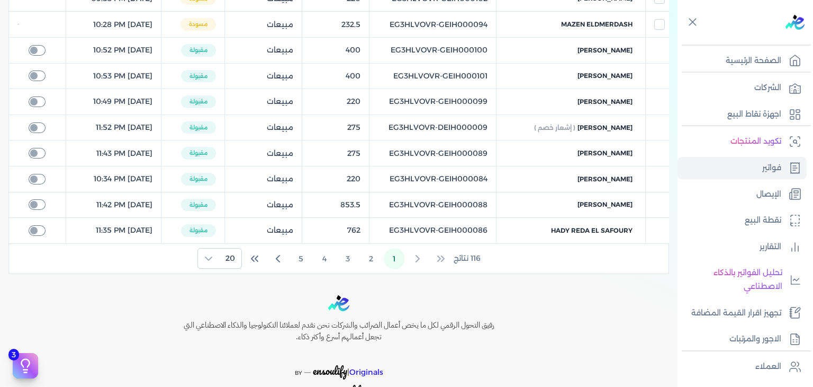
scroll to position [505, 0]
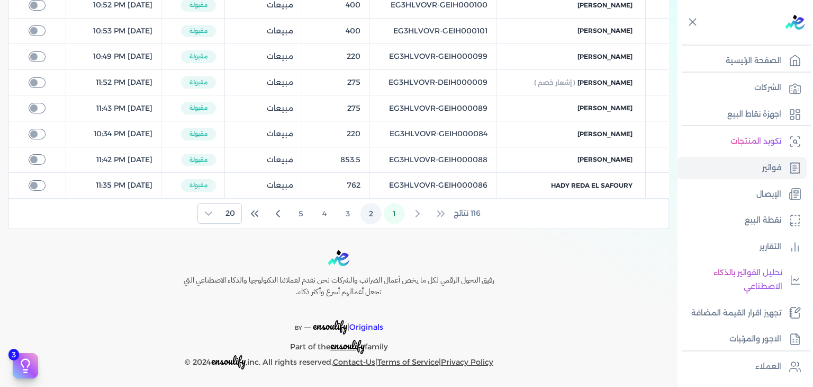
click at [376, 203] on button "2" at bounding box center [371, 213] width 21 height 21
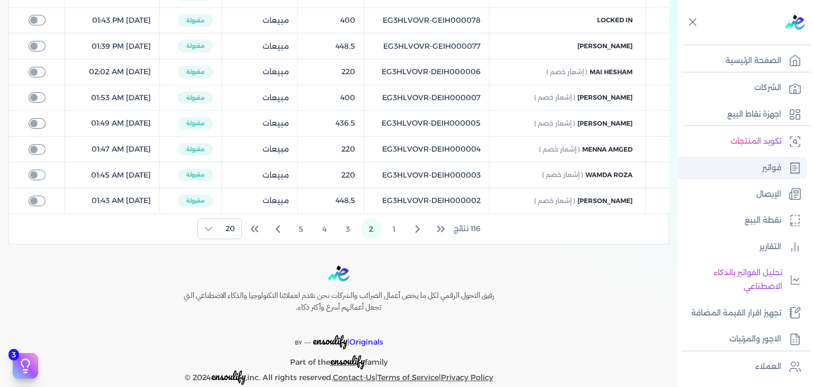
click at [751, 164] on link "فواتير" at bounding box center [742, 168] width 129 height 22
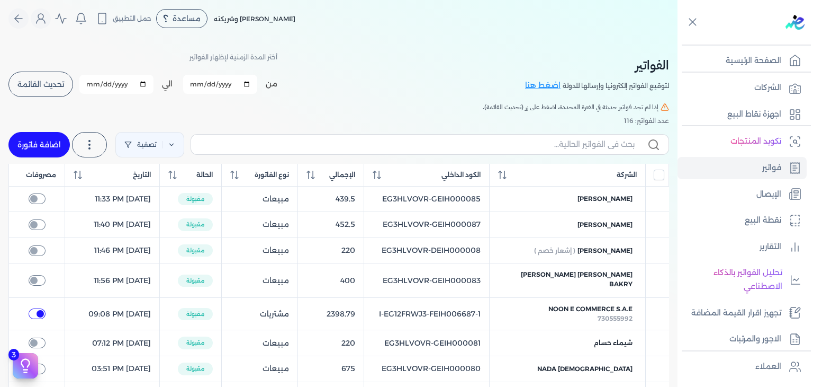
scroll to position [0, 0]
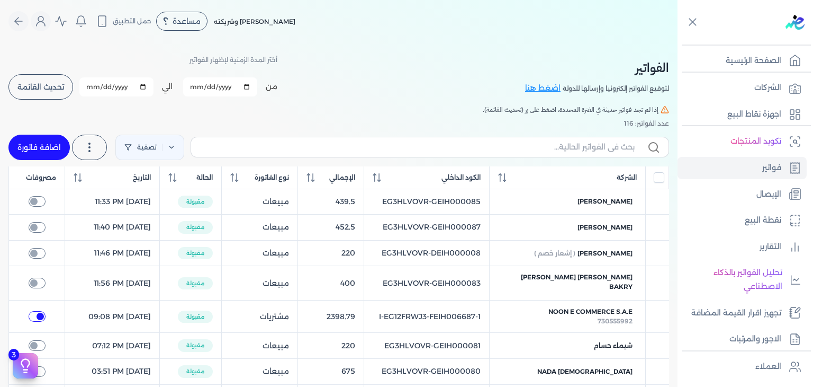
click at [550, 153] on label at bounding box center [430, 147] width 479 height 20
click at [550, 153] on input "text" at bounding box center [417, 146] width 435 height 11
click at [552, 149] on input "text" at bounding box center [417, 146] width 435 height 11
paste input "EG3HLVOVR-GEIH000105"
type input "EG3HLVOVR-GEIH000105"
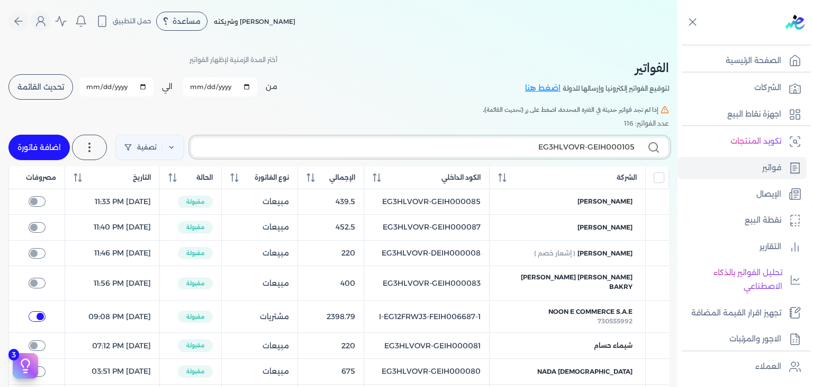
checkbox input "false"
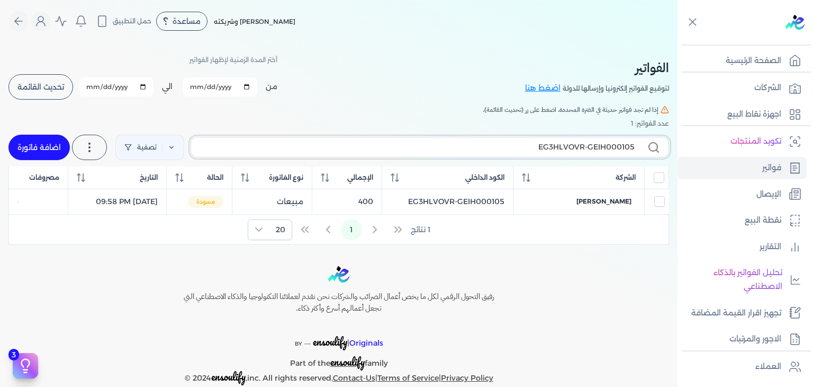
type input "EG3HLVOVR-GEIH000105"
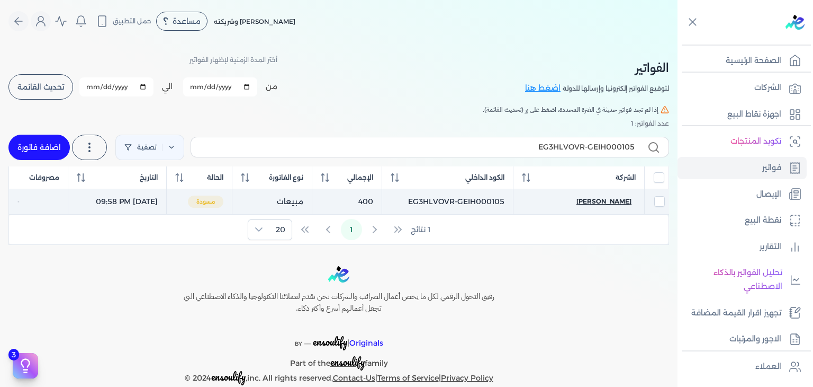
click at [591, 198] on span "Rahma marzouk" at bounding box center [604, 201] width 55 height 10
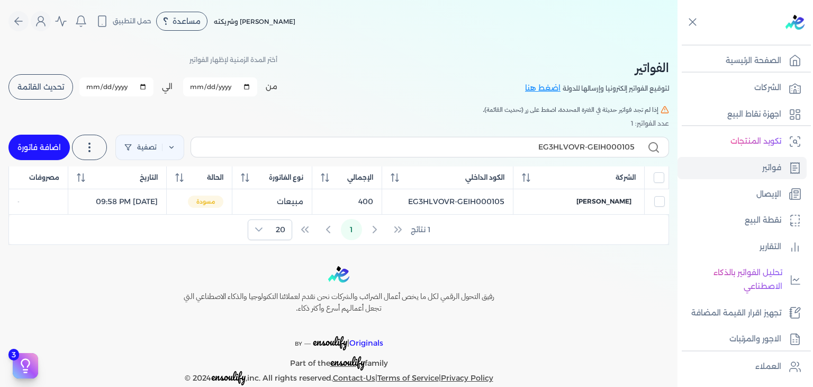
select select "EGP"
select select "B"
select select "EGS"
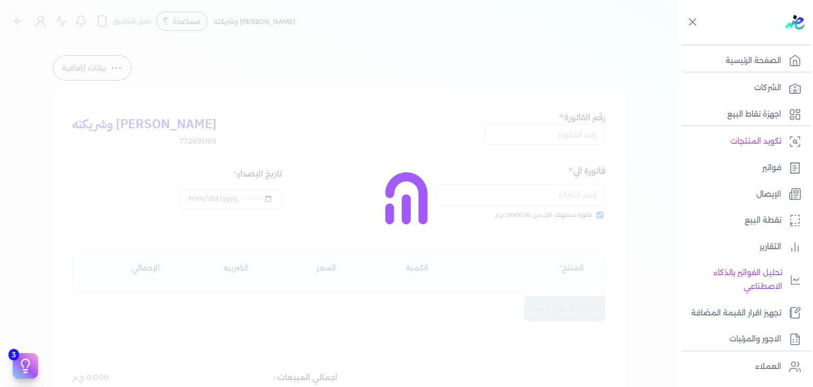
type input "EG3HLVOVR-GEIH000105"
checkbox input "true"
type input "2025-08-24T21:58:22"
type input "2025-08-24"
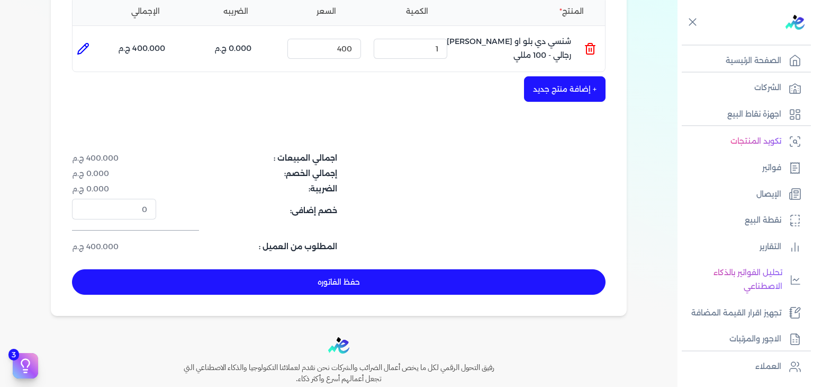
scroll to position [318, 0]
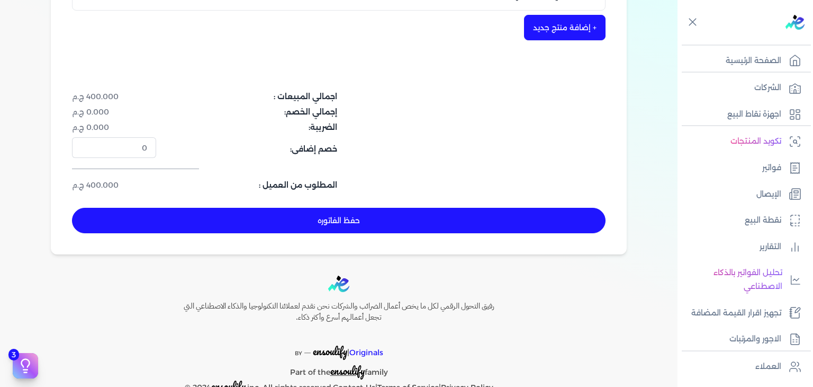
click at [442, 214] on button "حفظ الفاتوره" at bounding box center [339, 220] width 534 height 25
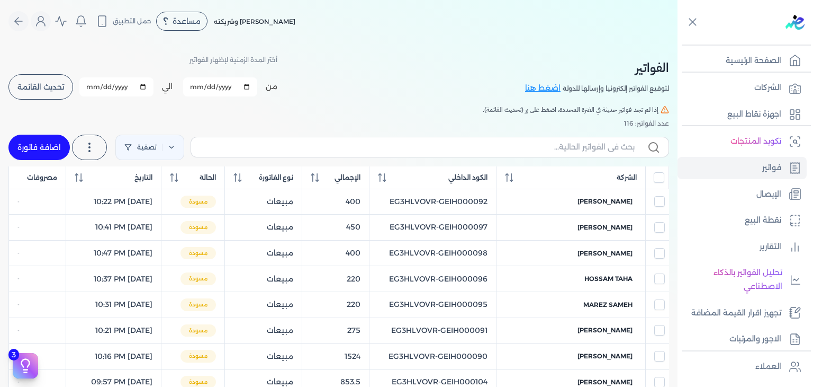
click at [53, 153] on link "اضافة فاتورة" at bounding box center [38, 147] width 61 height 25
select select "EGP"
select select "B"
select select "EGS"
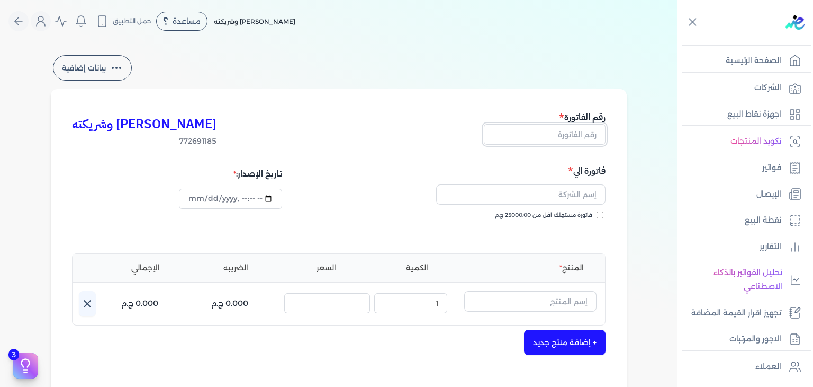
click at [549, 132] on input "text" at bounding box center [545, 134] width 122 height 20
paste input "EG3HLVOVR-GEIH000106"
type input "EG3HLVOVR-GEIH000106"
click at [603, 217] on input "فاتورة مستهلك اقل من 25000.00 ج.م" at bounding box center [600, 214] width 7 height 7
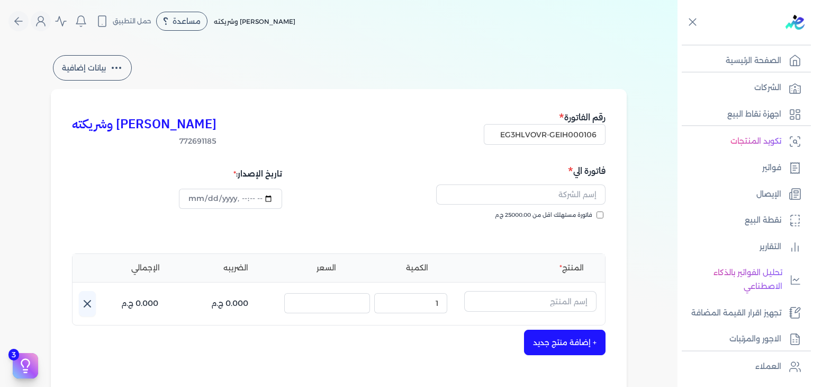
checkbox input "true"
click at [579, 189] on input "text" at bounding box center [520, 194] width 169 height 20
paste input "Ahmed hamdy"
type input "Ahmed hamdy"
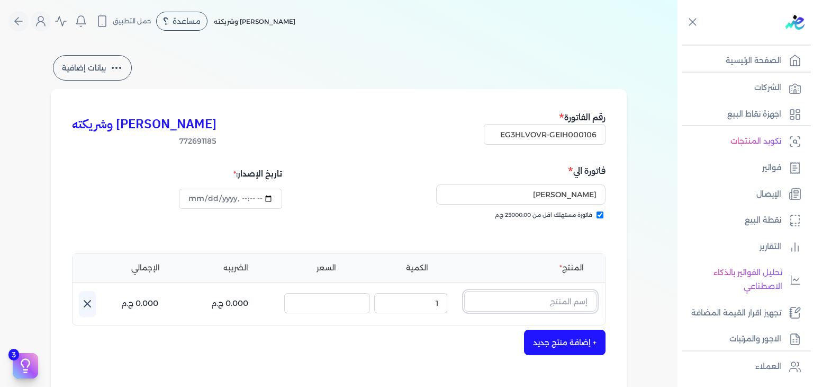
click at [556, 292] on input "text" at bounding box center [530, 301] width 132 height 20
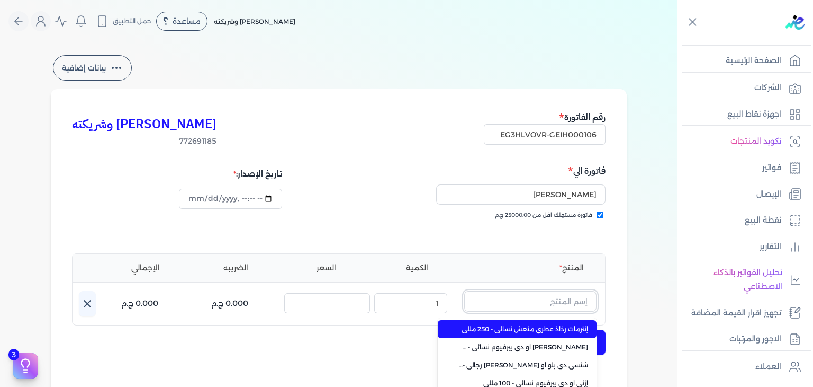
paste input "يارا رذاذ عطري منعش نسائي - 250 مللي"
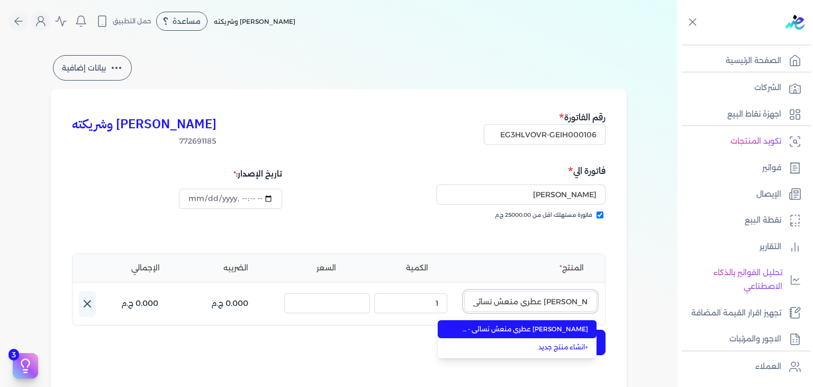
type input "يارا رذاذ عطري منعش نسائي - 250 مللي"
click at [564, 326] on span "يارا رذاذ عطري منعش نسائي - 250 مللي" at bounding box center [523, 329] width 129 height 10
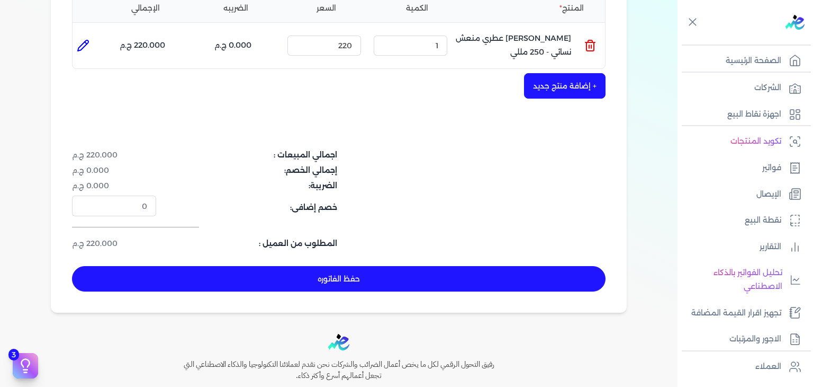
scroll to position [345, 0]
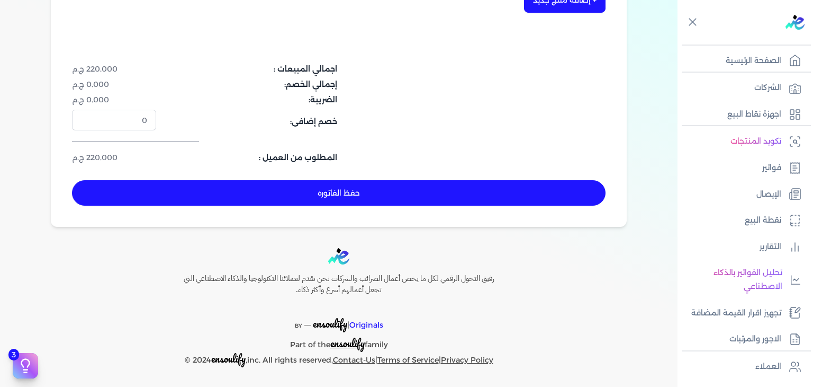
click at [360, 191] on button "حفظ الفاتوره" at bounding box center [339, 192] width 534 height 25
type input "2025-08-24"
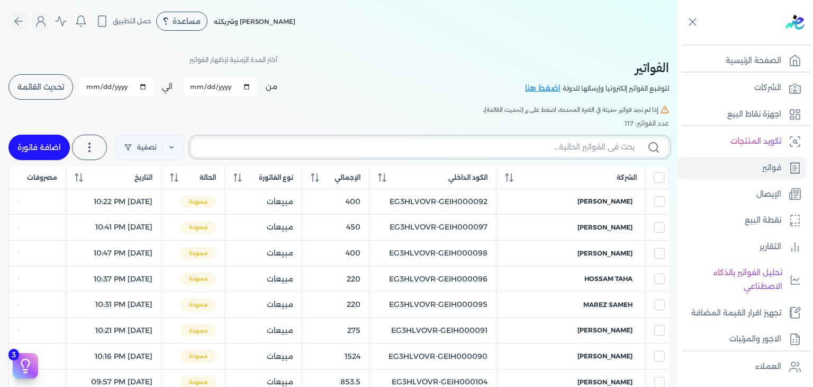
click at [578, 151] on input "text" at bounding box center [417, 146] width 435 height 11
paste input "EG3HLVOVR-GEIH000106"
type input "EG3HLVOVR-GEIH000106"
checkbox input "false"
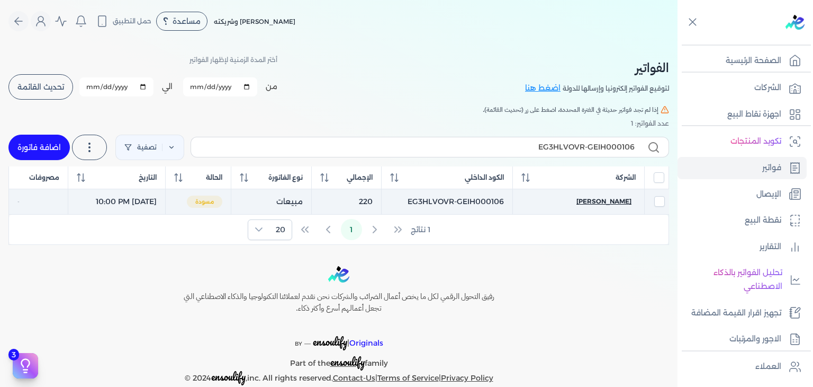
click at [606, 201] on span "Ahmed hamdy" at bounding box center [604, 201] width 55 height 10
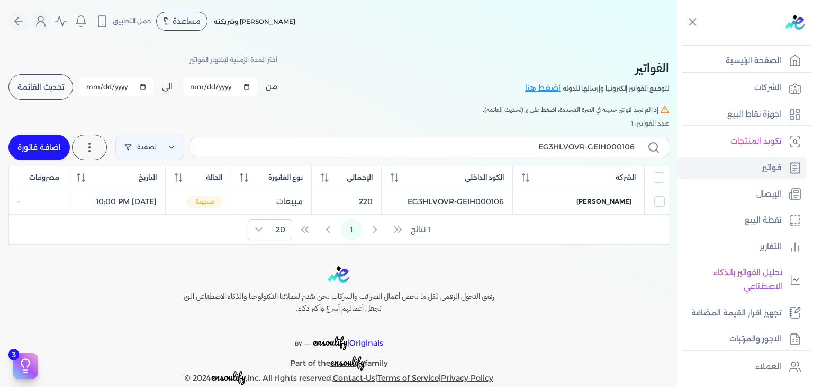
select select "EGP"
select select "B"
select select "EGS"
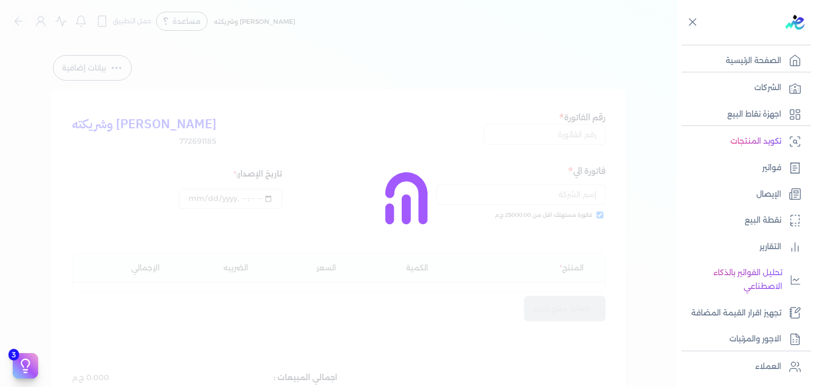
type input "EG3HLVOVR-GEIH000106"
checkbox input "true"
type input "2025-08-24T22:00:12"
type input "2025-08-24"
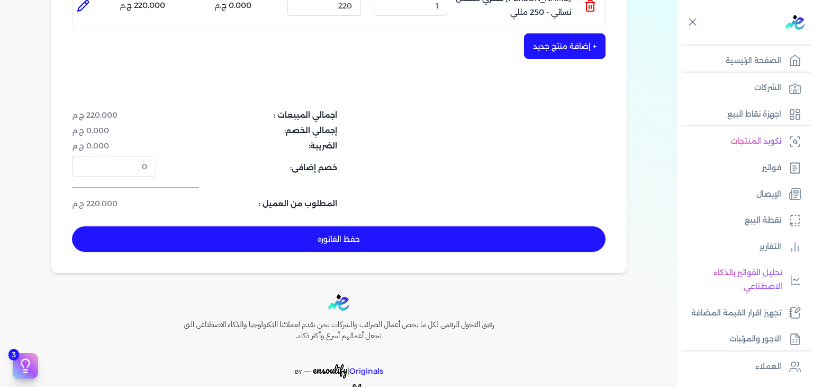
scroll to position [345, 0]
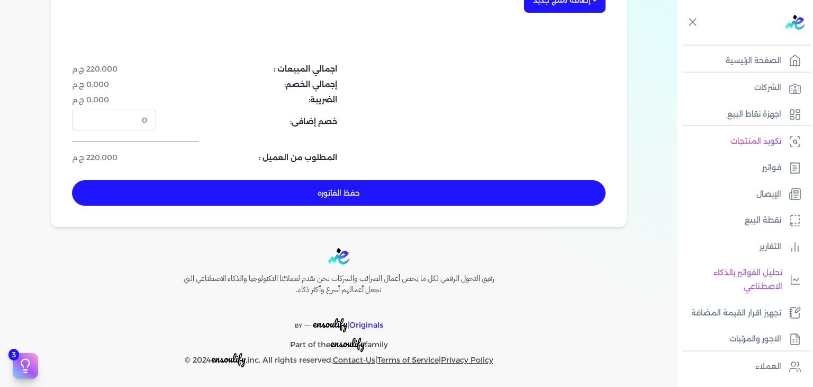
click at [429, 198] on button "حفظ الفاتوره" at bounding box center [339, 192] width 534 height 25
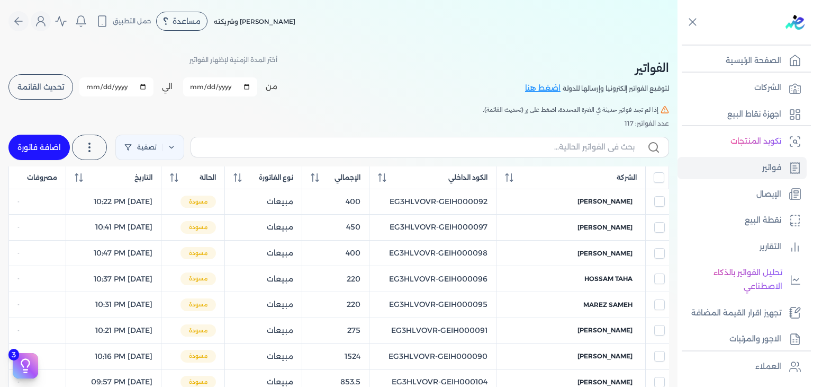
click at [29, 141] on link "اضافة فاتورة" at bounding box center [38, 147] width 61 height 25
select select "EGP"
select select "B"
select select "EGS"
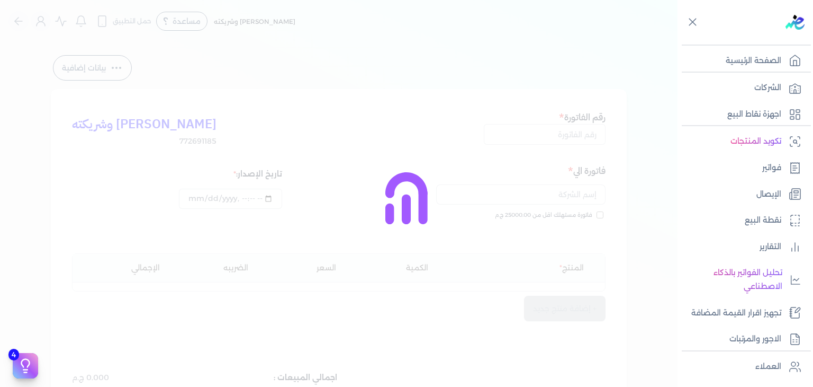
click at [592, 135] on div at bounding box center [406, 193] width 813 height 387
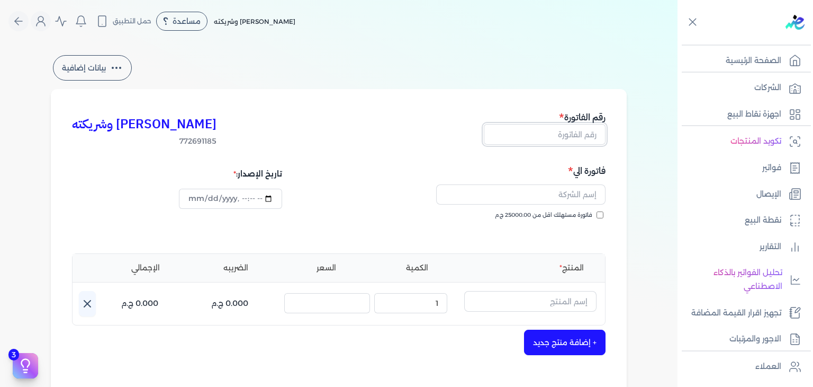
click at [578, 139] on input "text" at bounding box center [545, 134] width 122 height 20
paste input "EG3HLVOVR-GEIH000107"
type input "EG3HLVOVR-GEIH000107"
click at [604, 214] on input "فاتورة مستهلك اقل من 25000.00 ج.م" at bounding box center [600, 214] width 7 height 7
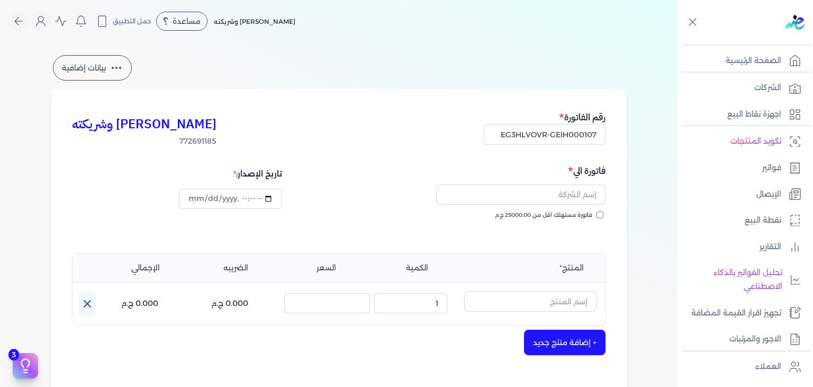
checkbox input "true"
click at [568, 200] on input "text" at bounding box center [520, 194] width 169 height 20
paste input "حاسما محمود حسن حسن"
type input "حاسما محمود حسن حسن"
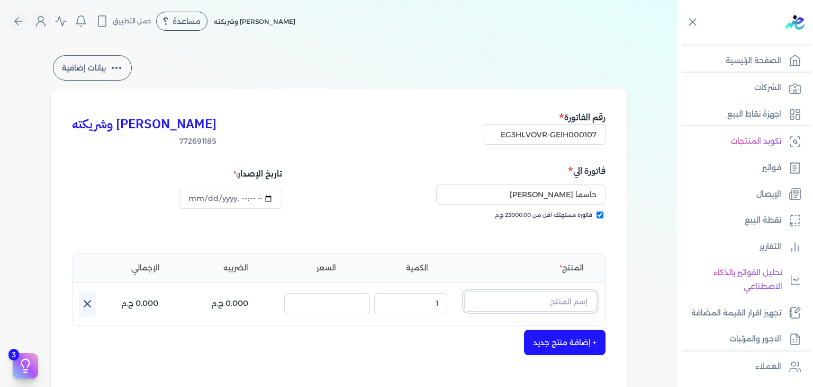
click at [530, 299] on input "text" at bounding box center [530, 301] width 132 height 20
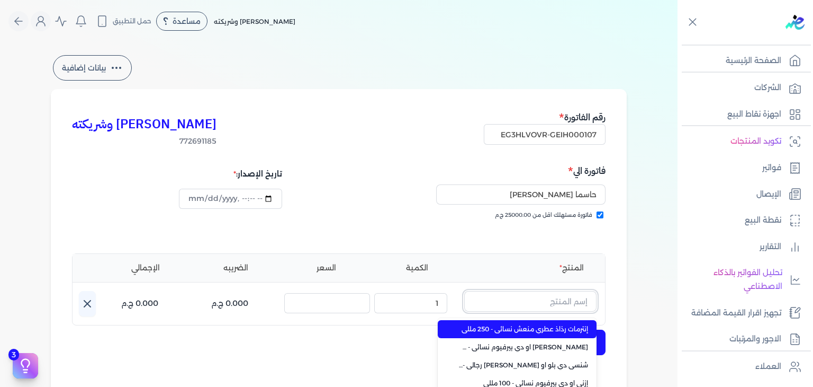
paste input "فاسيو او دي بيرفيوم نسائي - 50 مللي"
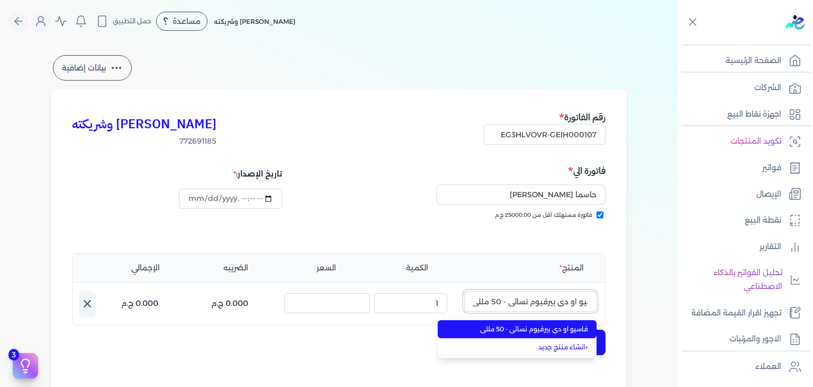
type input "فاسيو او دي بيرفيوم نسائي - 50 مللي"
click at [532, 325] on span "فاسيو او دي بيرفيوم نسائي - 50 مللي" at bounding box center [523, 329] width 129 height 10
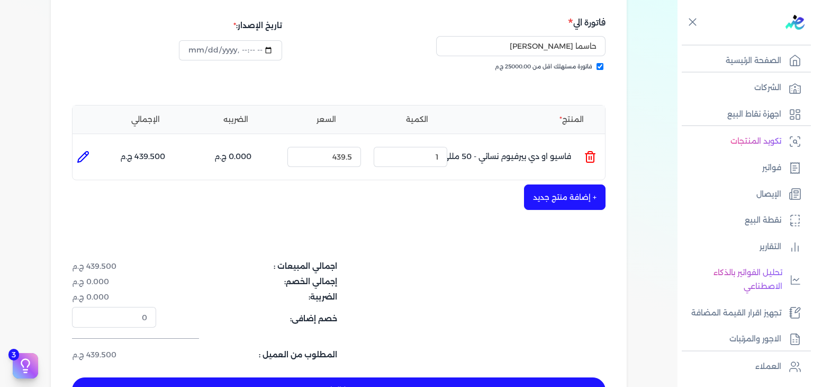
scroll to position [159, 0]
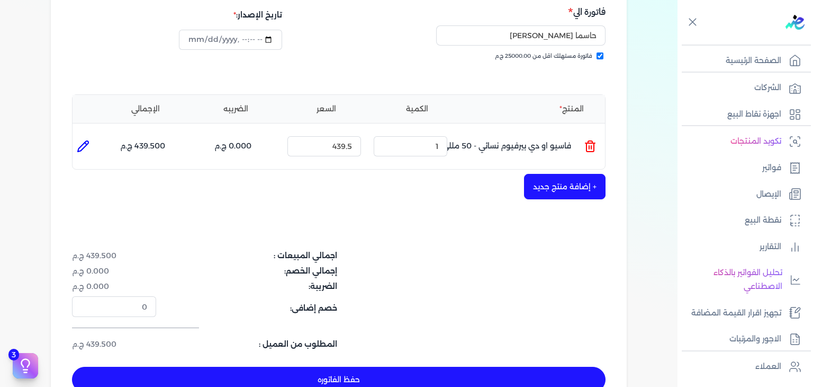
click at [404, 368] on button "حفظ الفاتوره" at bounding box center [339, 378] width 534 height 25
type input "2025-08-24"
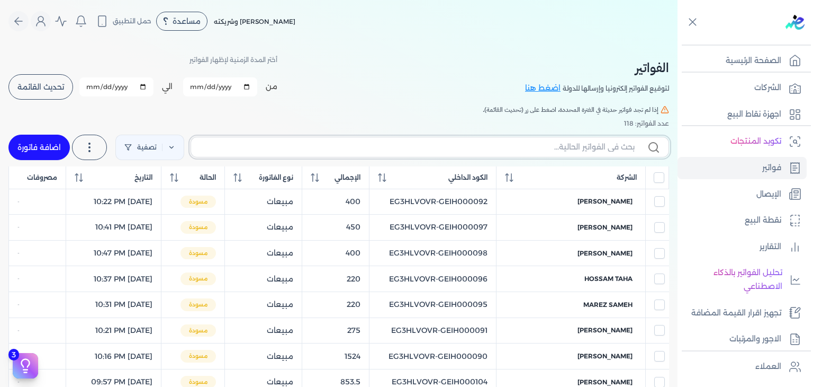
click at [512, 148] on input "text" at bounding box center [417, 146] width 435 height 11
paste input "EG3HLVOVR-GEIH000107"
type input "EG3HLVOVR-GEIH000107"
checkbox input "false"
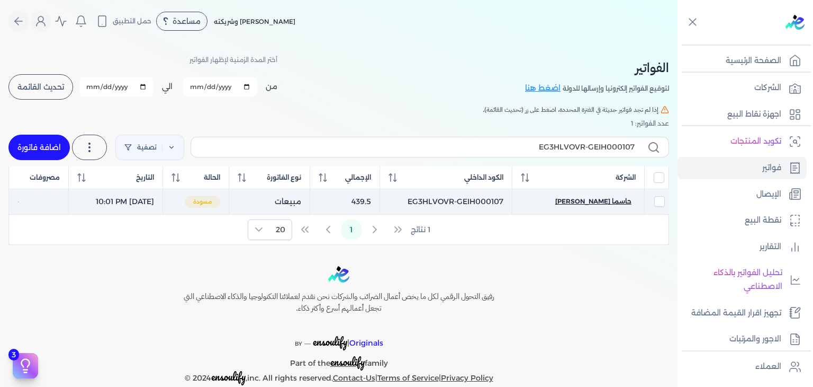
click at [617, 204] on span "حاسما محمود حسن حسن" at bounding box center [593, 201] width 76 height 10
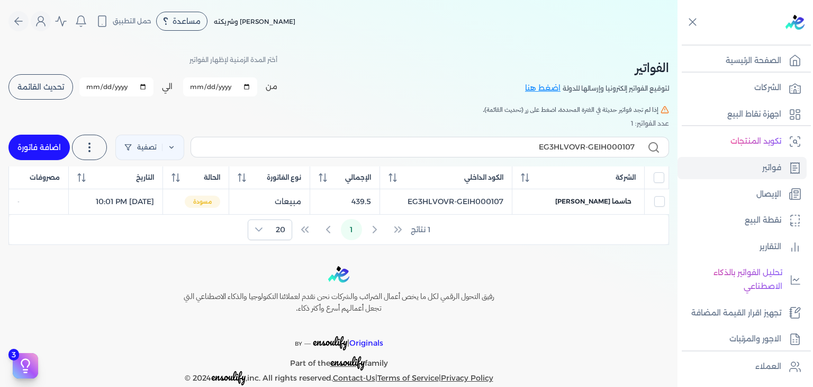
select select "EGP"
select select "B"
select select "EGS"
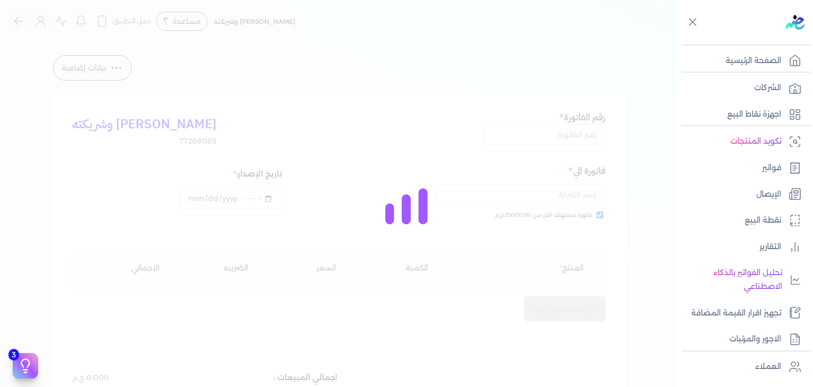
type input "EG3HLVOVR-GEIH000107"
checkbox input "true"
type input "2025-08-24T22:01:15"
type input "2025-08-24"
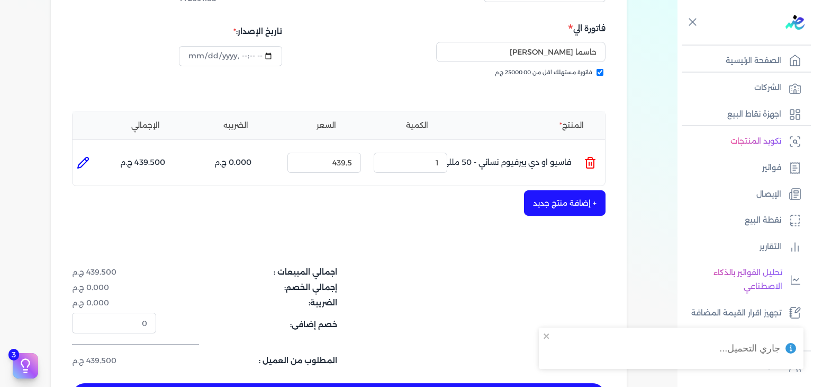
scroll to position [265, 0]
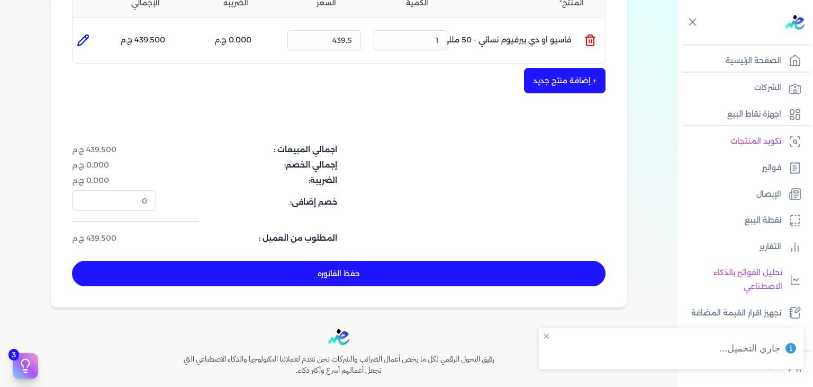
click at [419, 281] on button "حفظ الفاتوره" at bounding box center [339, 273] width 534 height 25
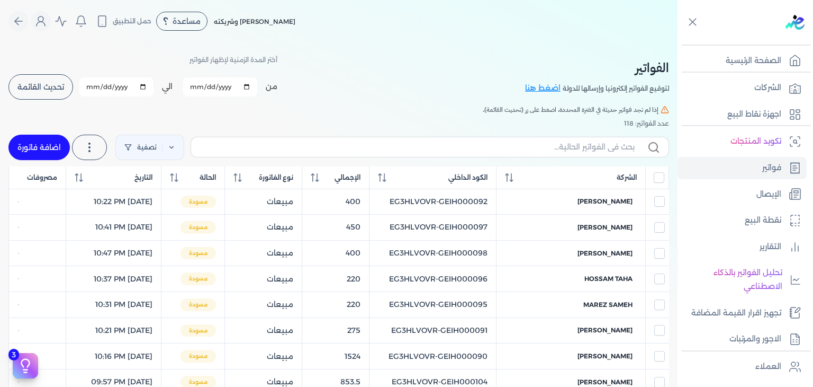
click at [12, 140] on div "الفواتير لتوقيع الفواتير إلكترونيا وإرسالها للدولة اضغط هنا أختر المدة الزمنية …" at bounding box center [339, 388] width 678 height 692
click at [20, 143] on link "اضافة فاتورة" at bounding box center [38, 147] width 61 height 25
select select "EGP"
select select "B"
select select "EGS"
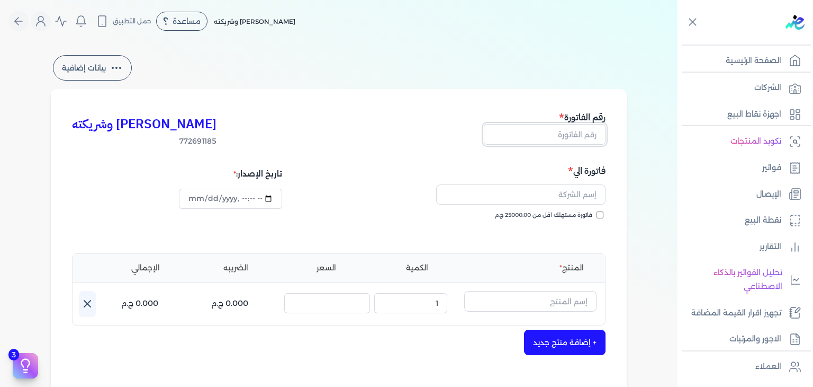
click at [575, 136] on input "text" at bounding box center [545, 134] width 122 height 20
paste input "EG3HLVOVR-GEIH000108"
type input "EG3HLVOVR-GEIH000108"
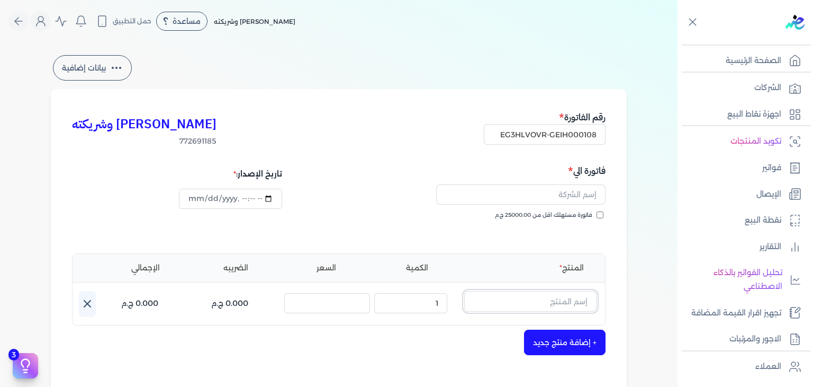
click at [567, 301] on input "text" at bounding box center [530, 301] width 132 height 20
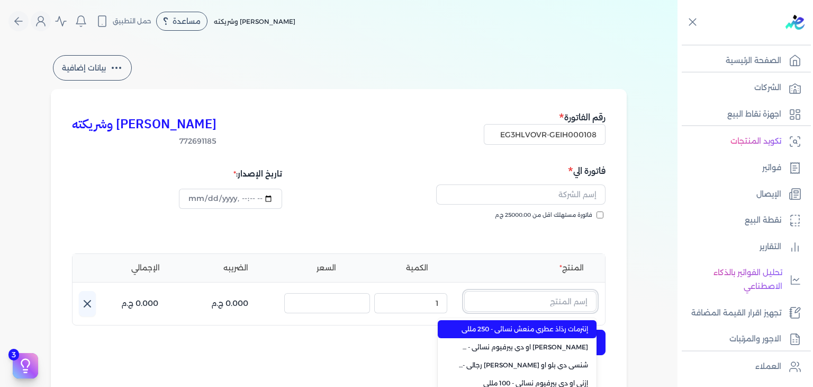
paste input "مس ميامي او دي بيرفيوم للجنسين - 100 مللي"
type input "نقاء الذهب او دي بيرفيوم للجنسين - 100 مللي"
click at [527, 265] on li "المنتج" at bounding box center [530, 267] width 132 height 11
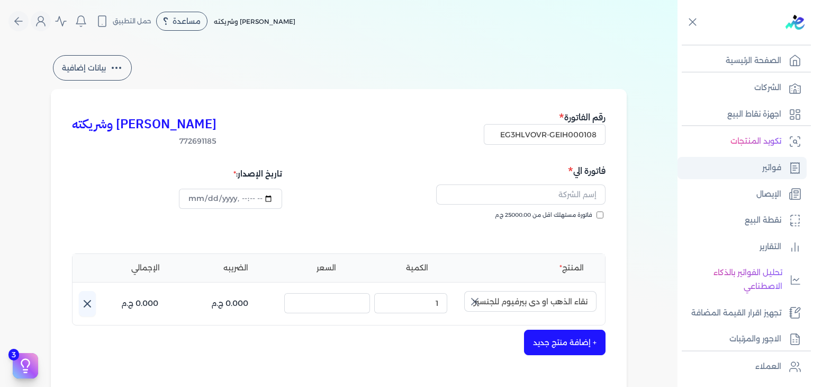
click at [757, 175] on link "فواتير" at bounding box center [742, 168] width 129 height 22
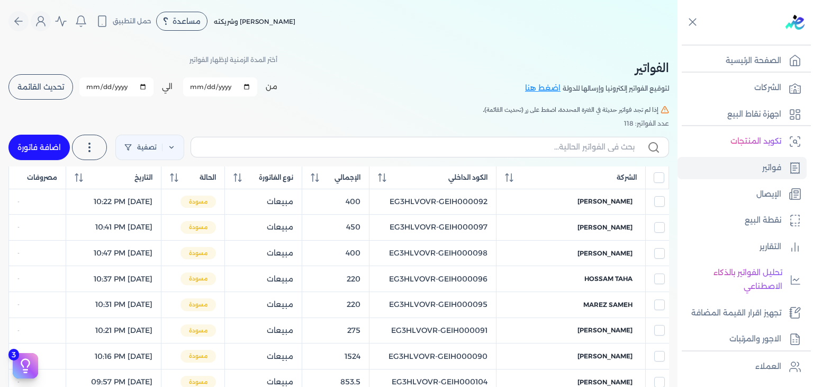
click at [39, 146] on link "اضافة فاتورة" at bounding box center [38, 147] width 61 height 25
select select "EGP"
select select "B"
select select "EGS"
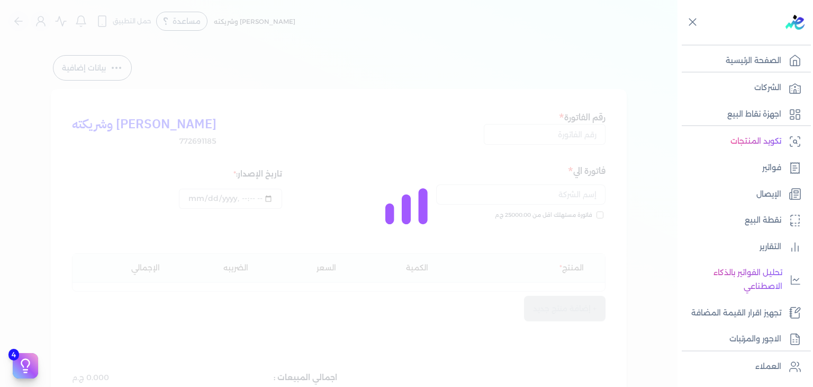
click at [562, 132] on div at bounding box center [406, 193] width 813 height 387
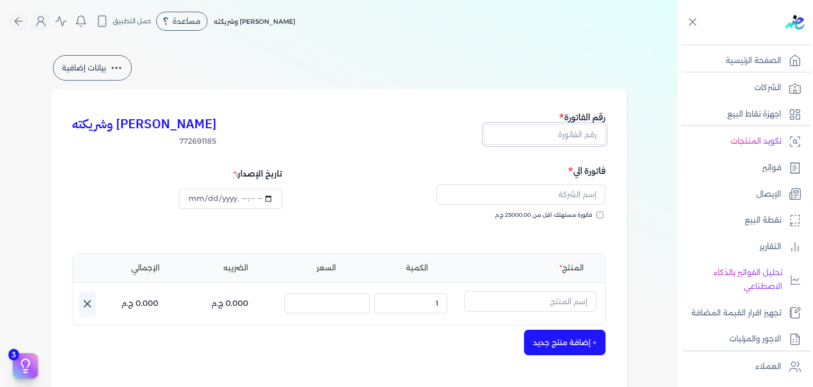
click at [588, 135] on input "text" at bounding box center [545, 134] width 122 height 20
paste input "EG3HLVOVR-GEIH000109"
type input "EG3HLVOVR-GEIH000109"
click at [601, 214] on input "فاتورة مستهلك اقل من 25000.00 ج.م" at bounding box center [600, 214] width 7 height 7
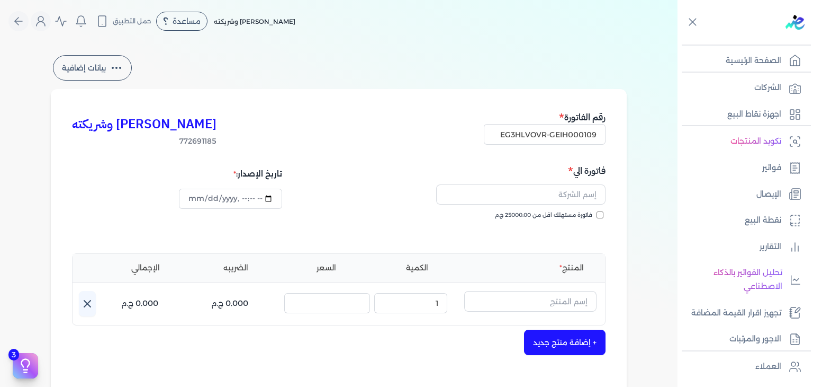
checkbox input "true"
click at [567, 193] on input "text" at bounding box center [520, 194] width 169 height 20
paste input "Eslam Adel"
type input "Eslam Adel"
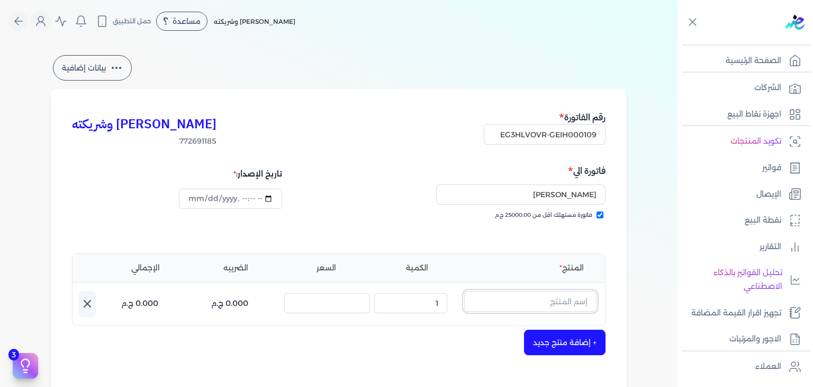
click at [566, 308] on input "text" at bounding box center [530, 301] width 132 height 20
paste input "جواد العرب أزرق او دي بيرفيوم للجنسين - 100 مللي"
type input "جواد العرب أزرق او دي بيرفيوم للجنسين - 100 مللي"
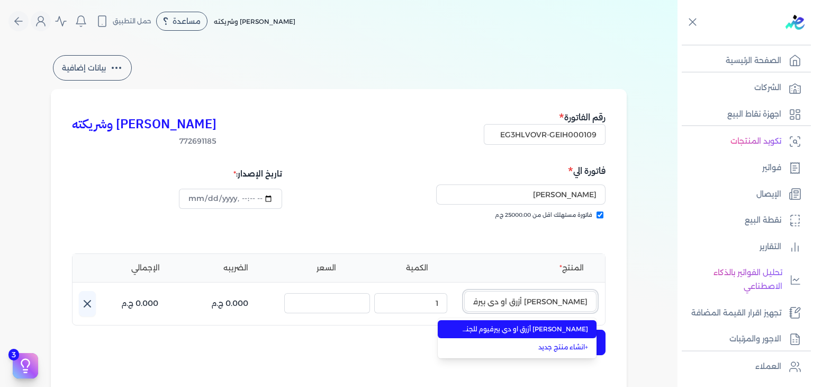
scroll to position [0, -53]
click at [565, 327] on span "جواد العرب أزرق او دي بيرفيوم للجنسين - 100 مللي" at bounding box center [523, 329] width 129 height 10
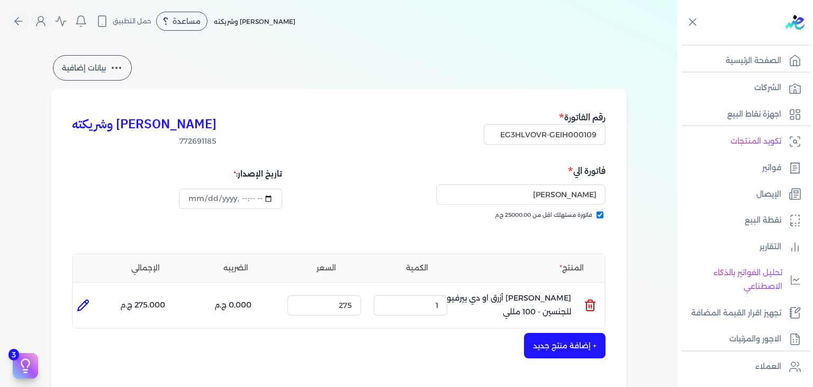
scroll to position [345, 0]
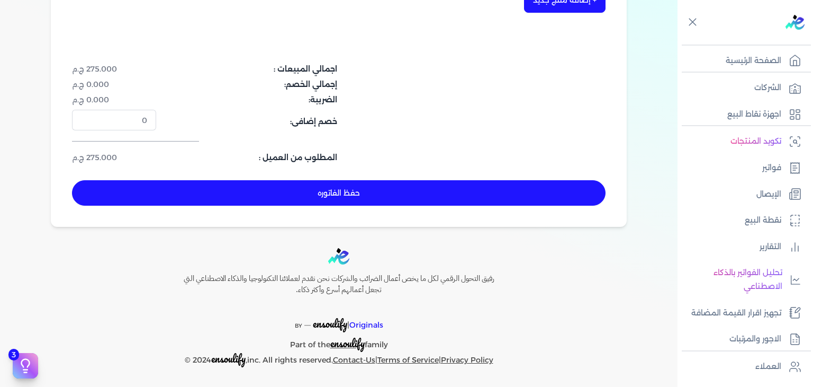
click at [381, 194] on button "حفظ الفاتوره" at bounding box center [339, 192] width 534 height 25
type input "2025-08-24"
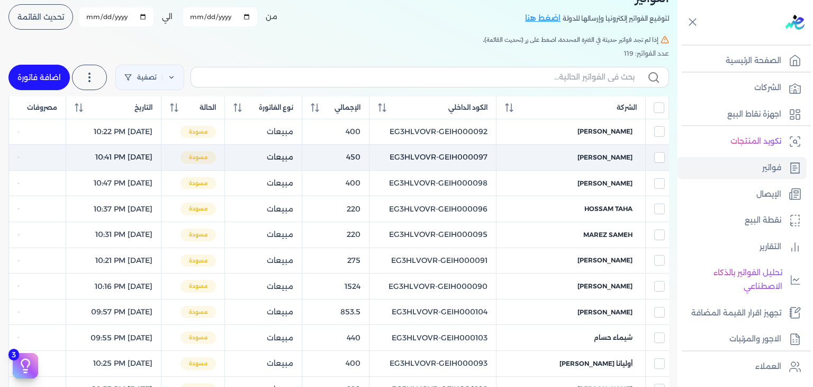
scroll to position [17, 0]
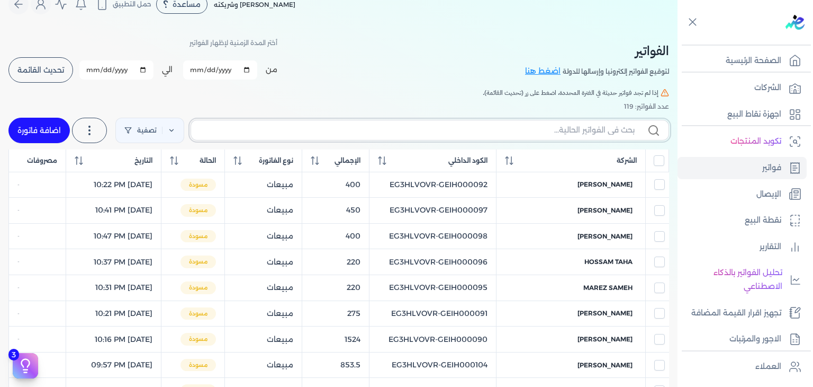
click at [554, 129] on input "text" at bounding box center [417, 129] width 435 height 11
paste input "جواد العرب أزرق او دي بيرفيوم للجنسين - 100 مللي"
type input "جواد العرب أزرق او دي بيرفيوم للجنسين - 100 مللي"
checkbox input "false"
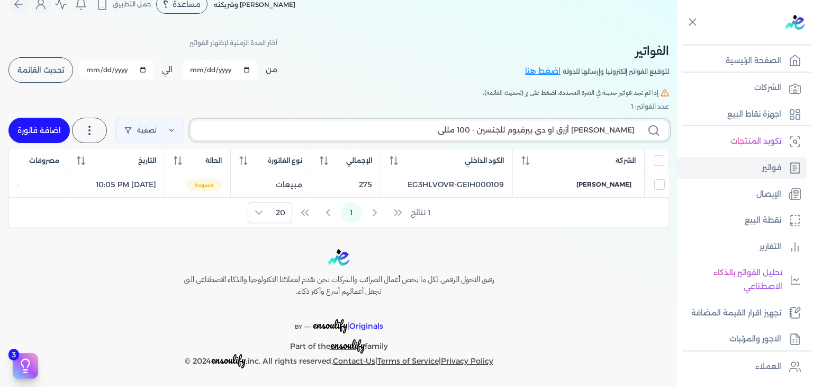
paste input "EG3HLVOVR-GEIH000109"
type input "EG3HLVOVR-GEIH000109"
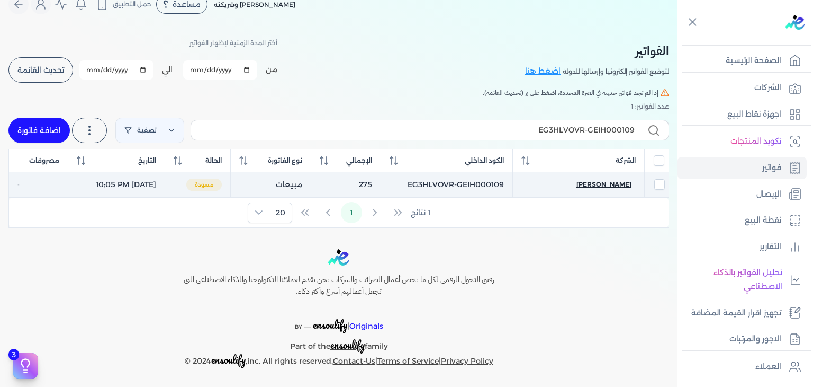
click at [613, 181] on span "Eslam Adel" at bounding box center [604, 185] width 55 height 10
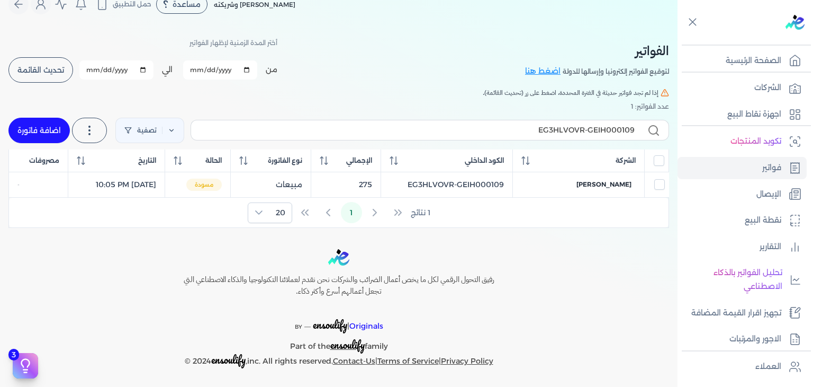
select select "EGP"
select select "B"
select select "EGS"
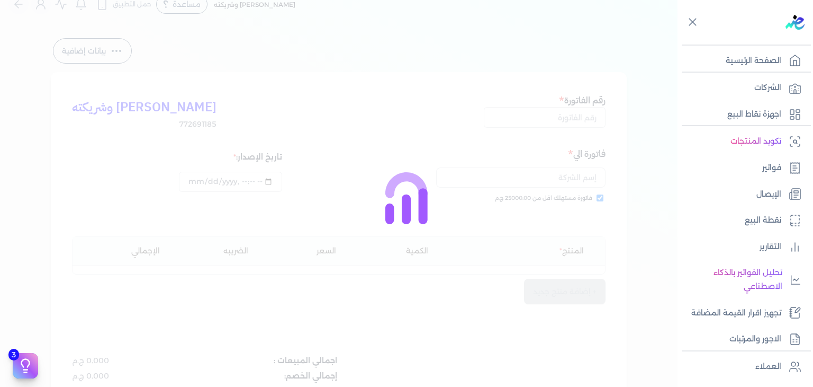
type input "EG3HLVOVR-GEIH000109"
checkbox input "true"
type input "2025-08-24T22:05:17"
type input "2025-08-24"
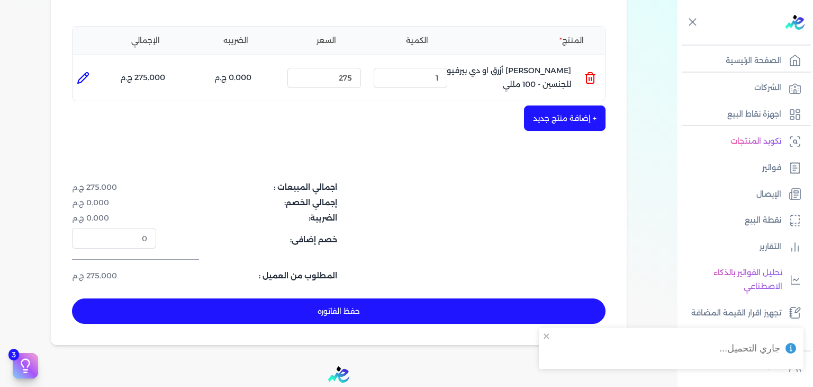
scroll to position [229, 0]
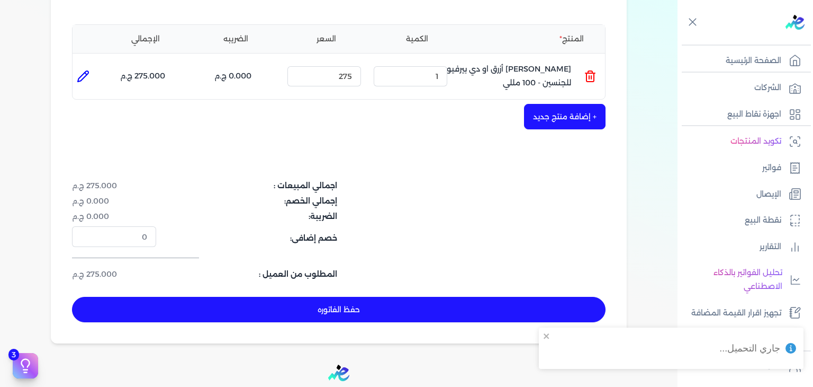
click at [367, 310] on button "حفظ الفاتوره" at bounding box center [339, 309] width 534 height 25
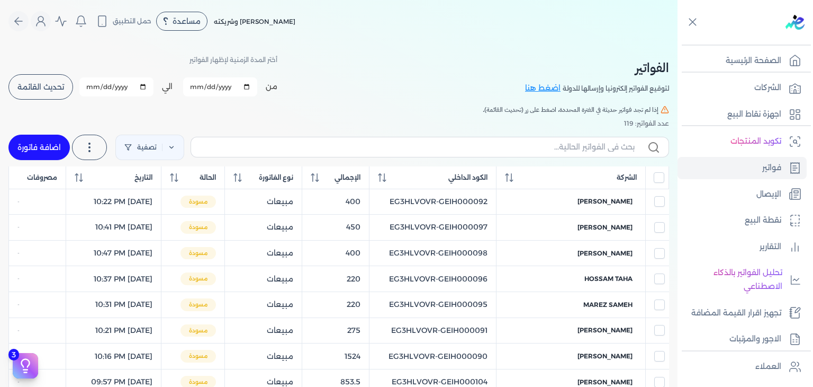
click at [51, 138] on link "اضافة فاتورة" at bounding box center [38, 147] width 61 height 25
select select "EGP"
select select "B"
select select "EGS"
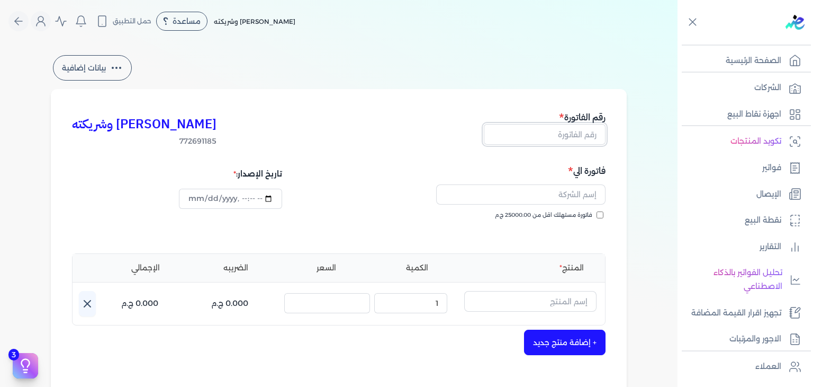
click at [571, 139] on input "text" at bounding box center [545, 134] width 122 height 20
paste input "EG3HLVOVR-GEIH000110"
type input "EG3HLVOVR-GEIH000110"
click at [602, 214] on input "فاتورة مستهلك اقل من 25000.00 ج.م" at bounding box center [600, 214] width 7 height 7
checkbox input "true"
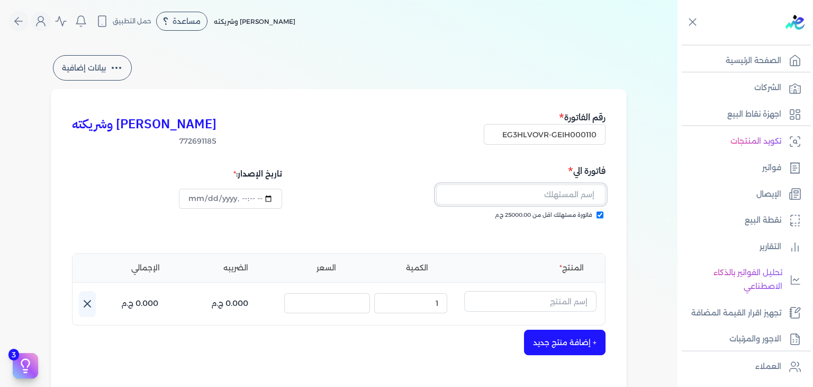
click at [590, 196] on input "text" at bounding box center [520, 194] width 169 height 20
paste input "Islam Ahmed"
type input "Islam Ahmed"
click at [544, 295] on input "text" at bounding box center [530, 301] width 132 height 20
paste input "دير مس او دي بيرفيوم نسائي - 100 مللي"
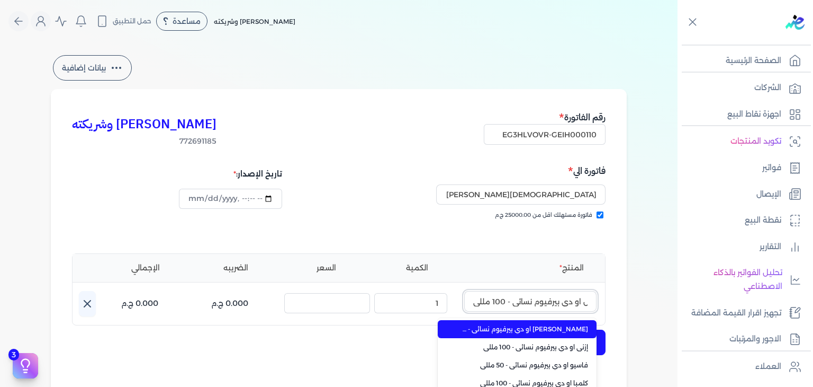
scroll to position [106, 0]
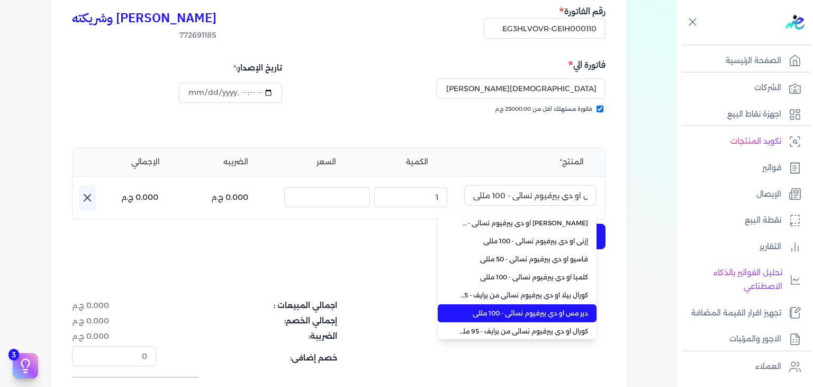
click at [575, 314] on span "دير مس او دي بيرفيوم نسائي - 100 مللي" at bounding box center [523, 313] width 129 height 10
type input "دير مس او دي بيرفيوم نسائي - 100 مللي"
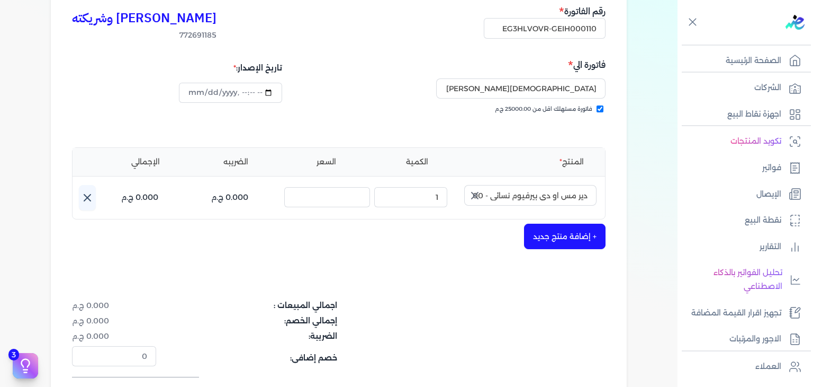
click at [475, 195] on icon "button" at bounding box center [475, 195] width 13 height 13
click at [561, 192] on input "text" at bounding box center [530, 195] width 132 height 20
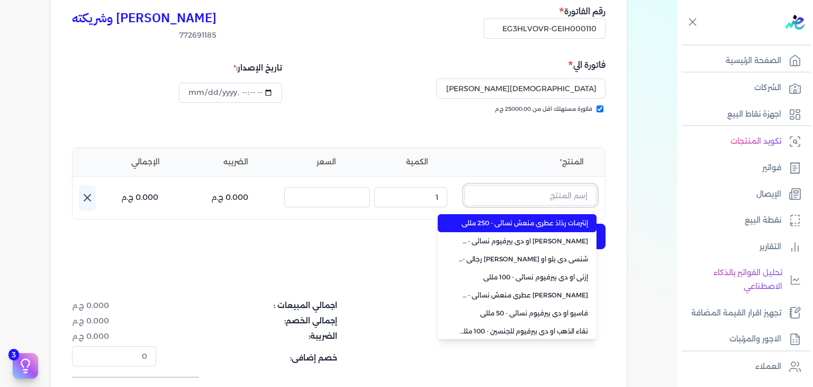
paste input "دير مس او دي بيرفيوم نسائي - 100 م"
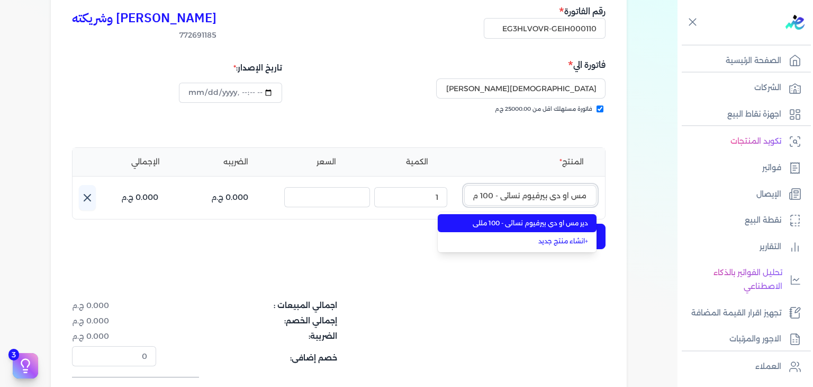
type input "دير مس او دي بيرفيوم نسائي - 100 م"
click at [559, 221] on span "دير مس او دي بيرفيوم نسائي - 100 مللي" at bounding box center [523, 223] width 129 height 10
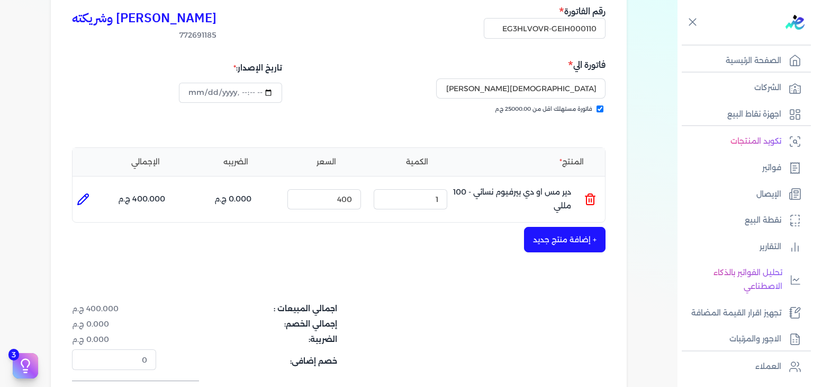
scroll to position [345, 0]
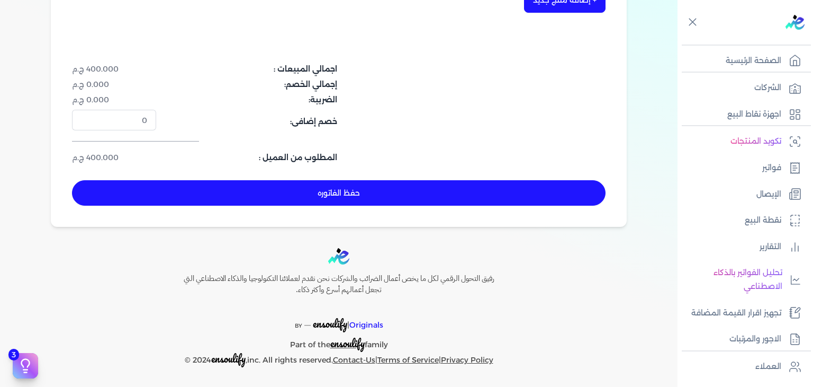
click at [409, 200] on button "حفظ الفاتوره" at bounding box center [339, 192] width 534 height 25
type input "2025-08-24"
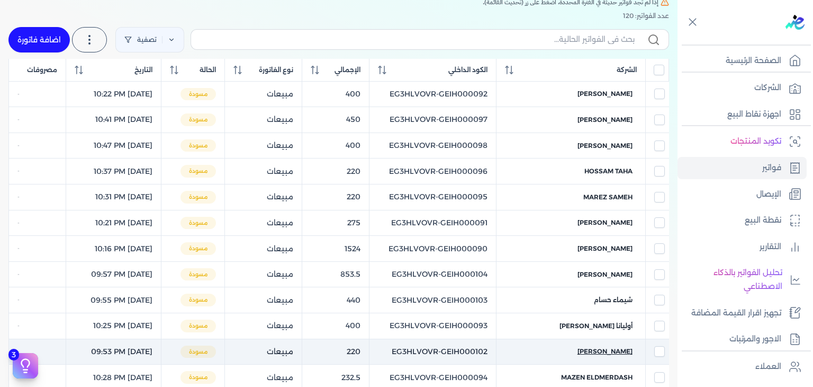
scroll to position [17, 0]
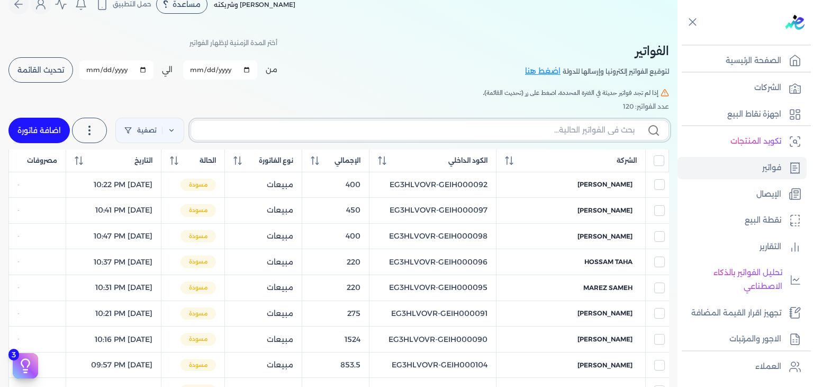
click at [549, 129] on input "text" at bounding box center [417, 129] width 435 height 11
paste input "EG3HLVOVR-GEIH000110"
type input "EG3HLVOVR-GEIH000110"
checkbox input "false"
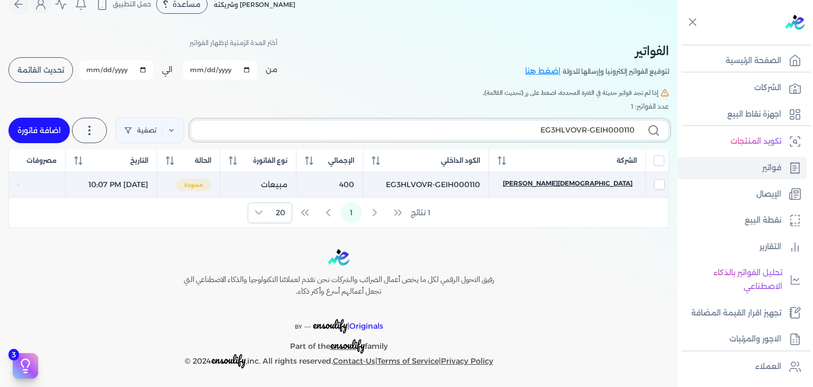
type input "EG3HLVOVR-GEIH000110"
click at [601, 183] on span "Islam Ahmed" at bounding box center [568, 183] width 130 height 10
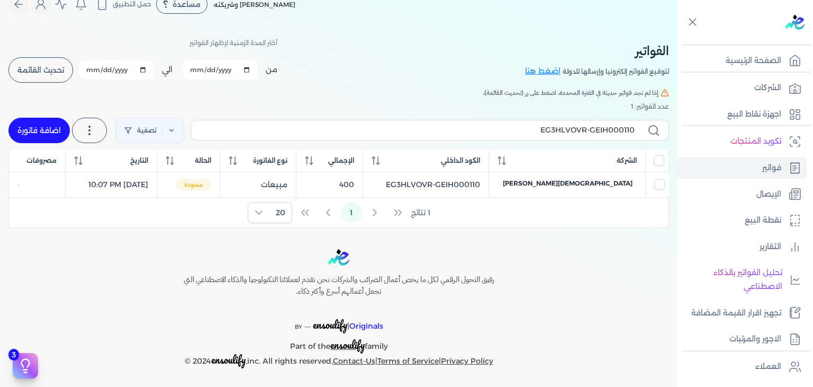
select select "EGP"
select select "B"
select select "EGS"
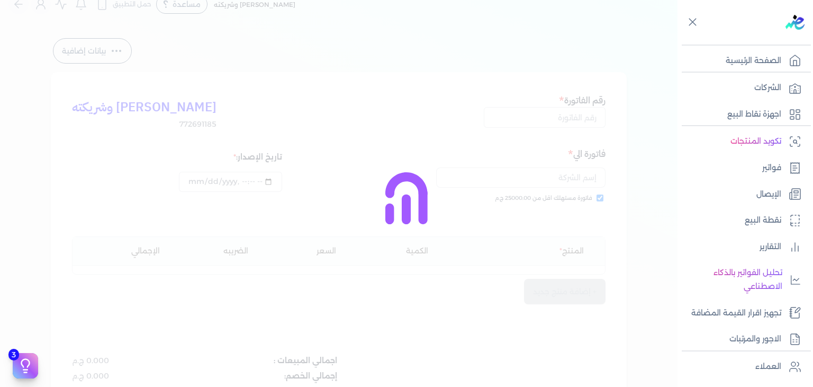
type input "EG3HLVOVR-GEIH000110"
checkbox input "true"
type input "2025-08-24T22:07:01"
type input "2025-08-24"
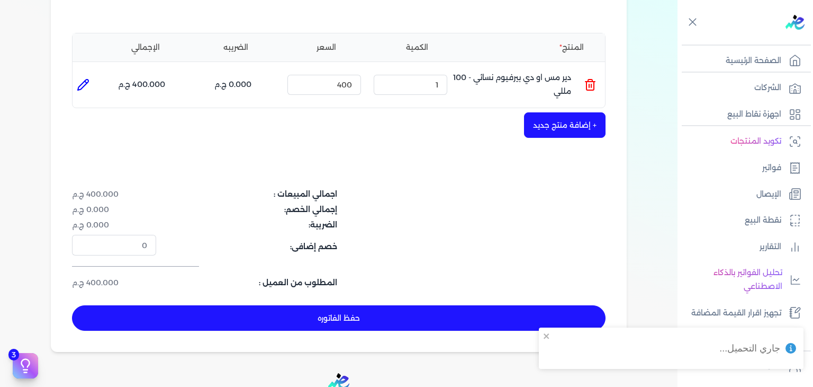
scroll to position [282, 0]
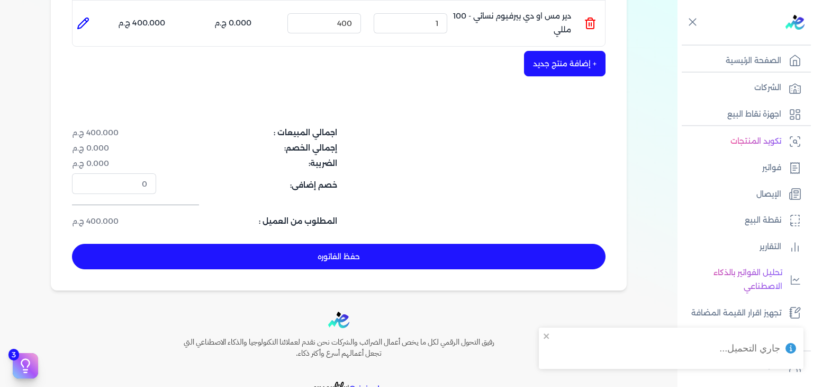
click at [267, 253] on button "حفظ الفاتوره" at bounding box center [339, 256] width 534 height 25
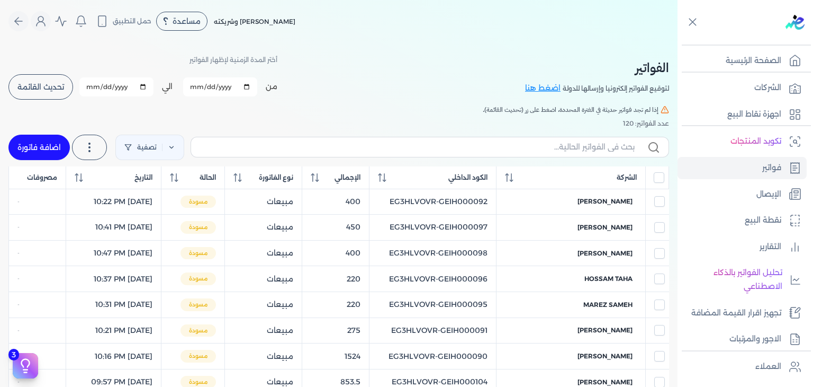
click at [59, 86] on span "تحديث القائمة" at bounding box center [40, 86] width 47 height 7
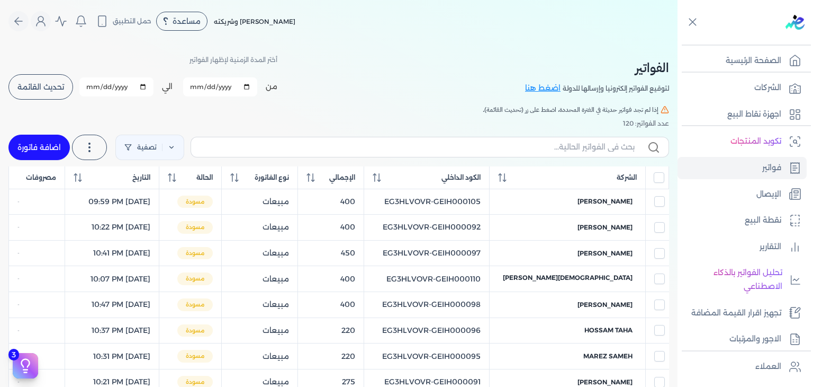
click at [48, 91] on span "تحديث القائمة" at bounding box center [40, 86] width 47 height 7
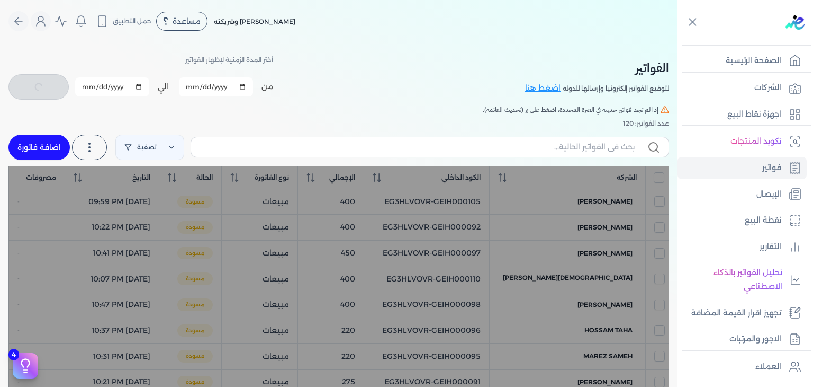
checkbox input "false"
